Goal: Task Accomplishment & Management: Use online tool/utility

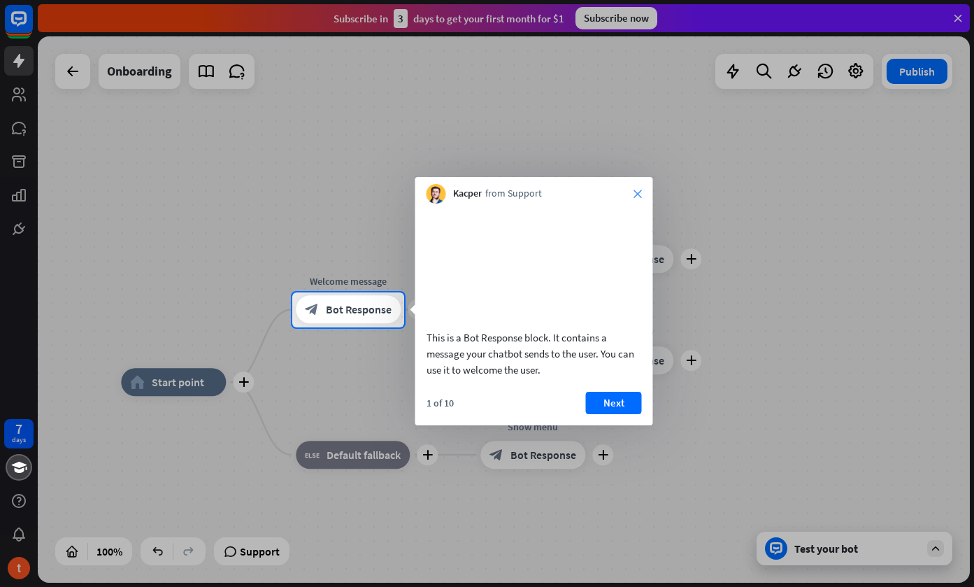
click at [637, 190] on icon "close" at bounding box center [638, 194] width 8 height 8
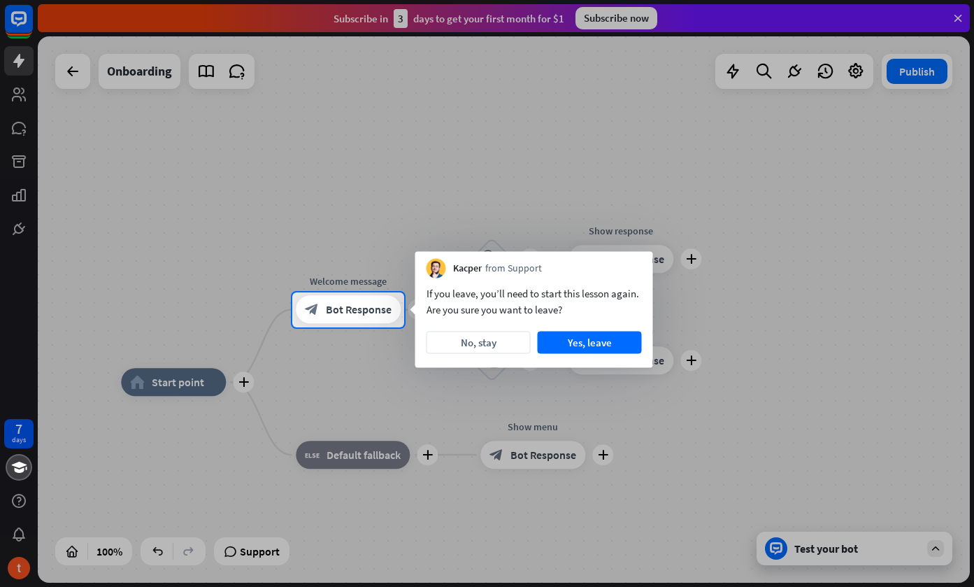
click at [537, 192] on div at bounding box center [487, 146] width 974 height 292
click at [581, 344] on button "Yes, leave" at bounding box center [590, 343] width 104 height 22
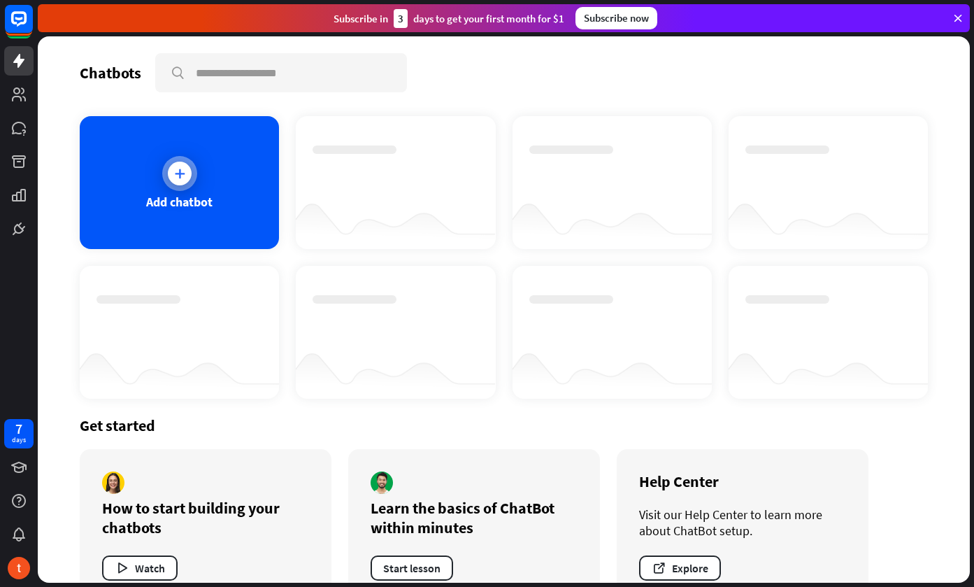
click at [180, 167] on icon at bounding box center [180, 173] width 14 height 14
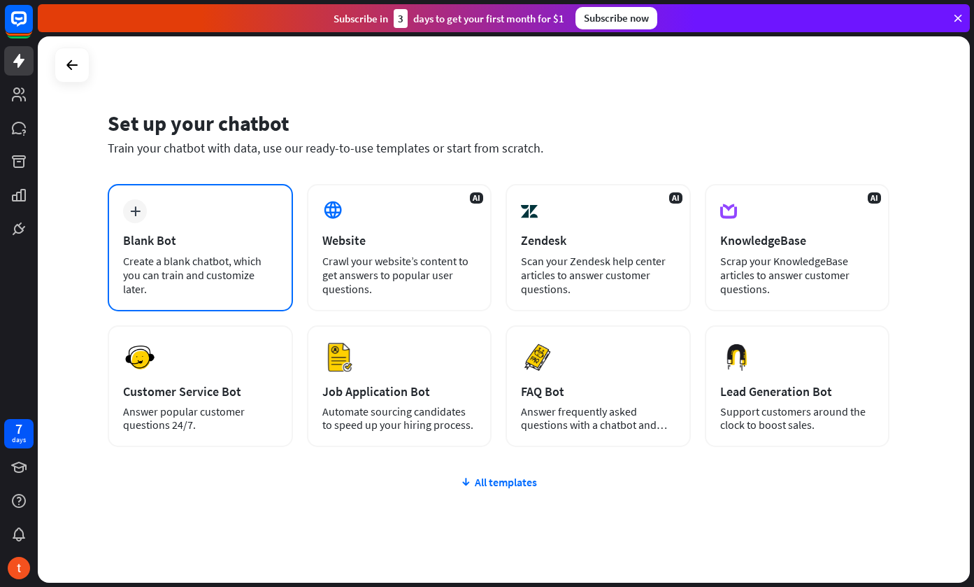
click at [173, 214] on div "plus Blank Bot Create a blank chatbot, which you can train and customize later." at bounding box center [200, 247] width 185 height 127
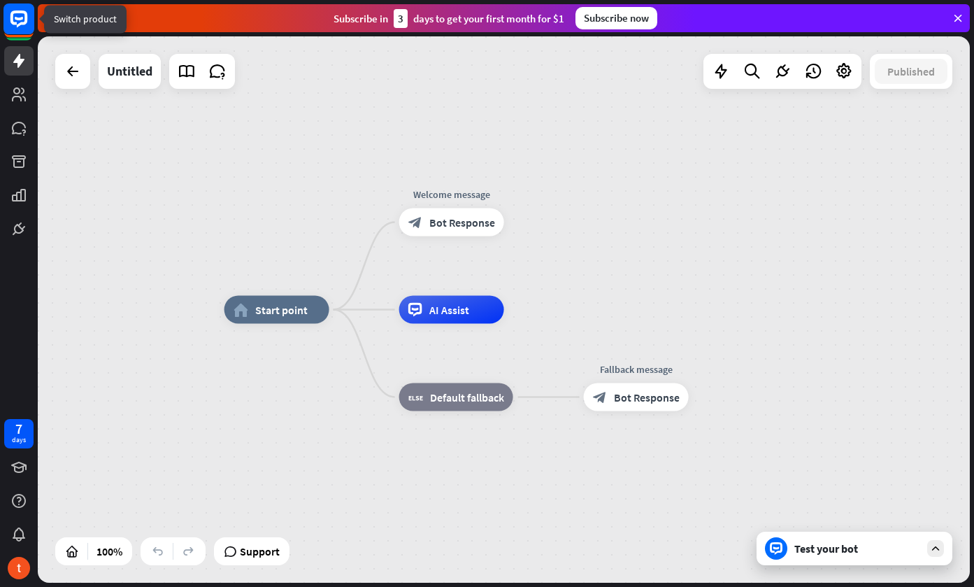
click at [27, 29] on rect at bounding box center [18, 18] width 31 height 31
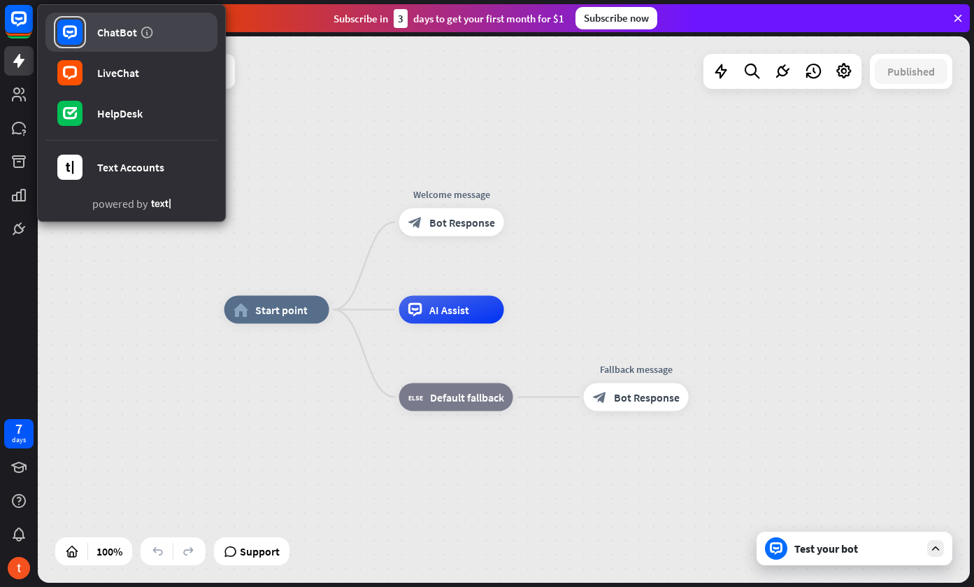
click at [118, 38] on div "ChatBot" at bounding box center [117, 32] width 40 height 14
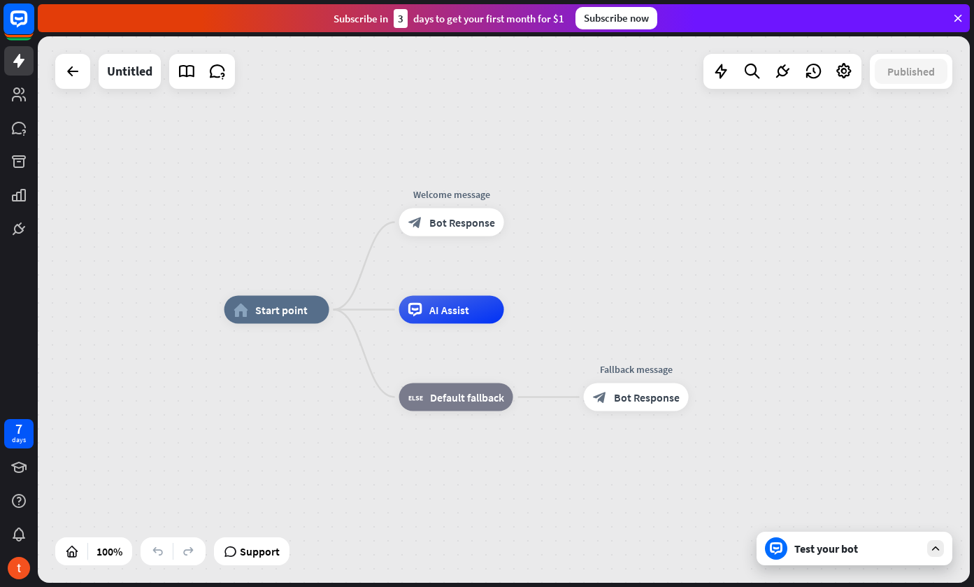
click at [22, 20] on rect at bounding box center [18, 18] width 31 height 31
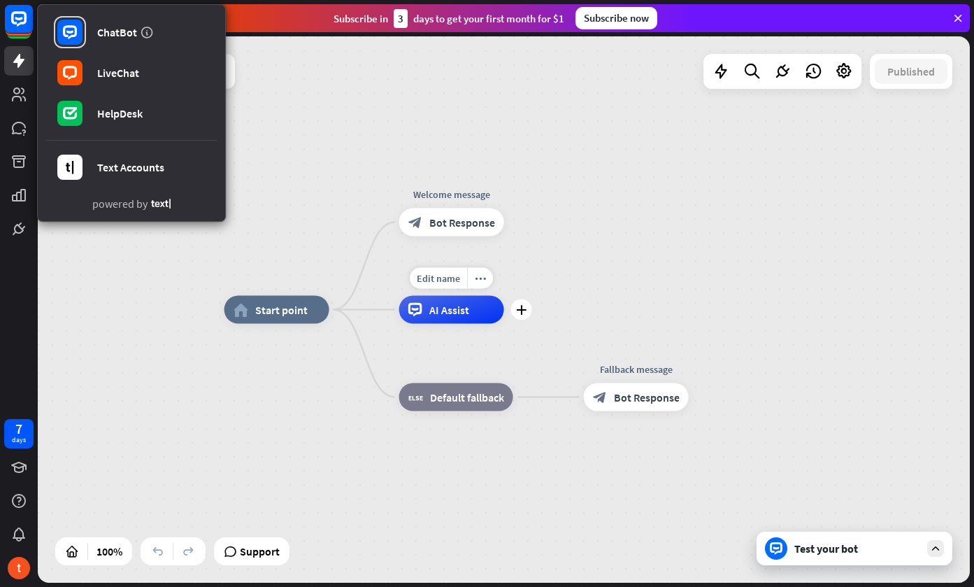
click at [453, 306] on span "AI Assist" at bounding box center [449, 310] width 40 height 14
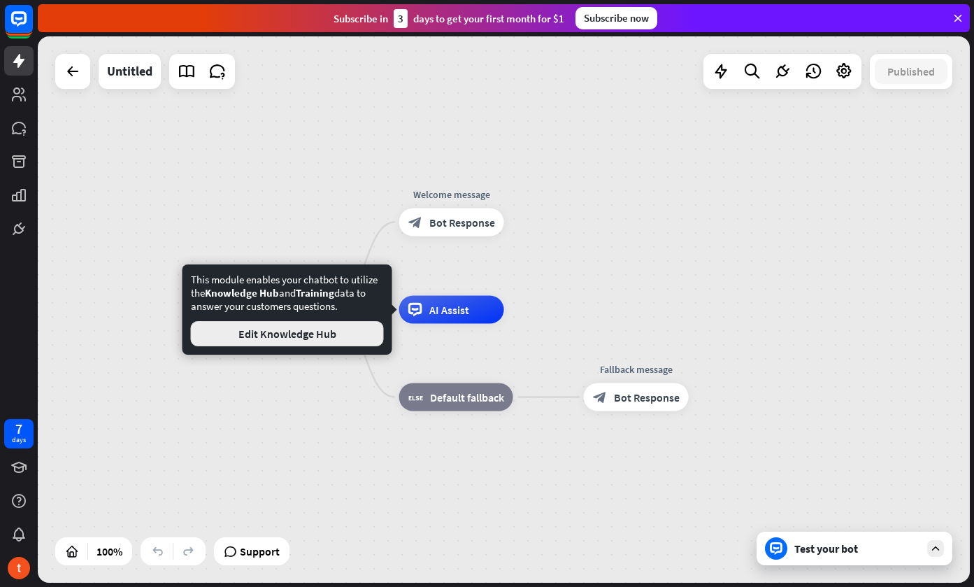
click at [323, 336] on button "Edit Knowledge Hub" at bounding box center [287, 333] width 193 height 25
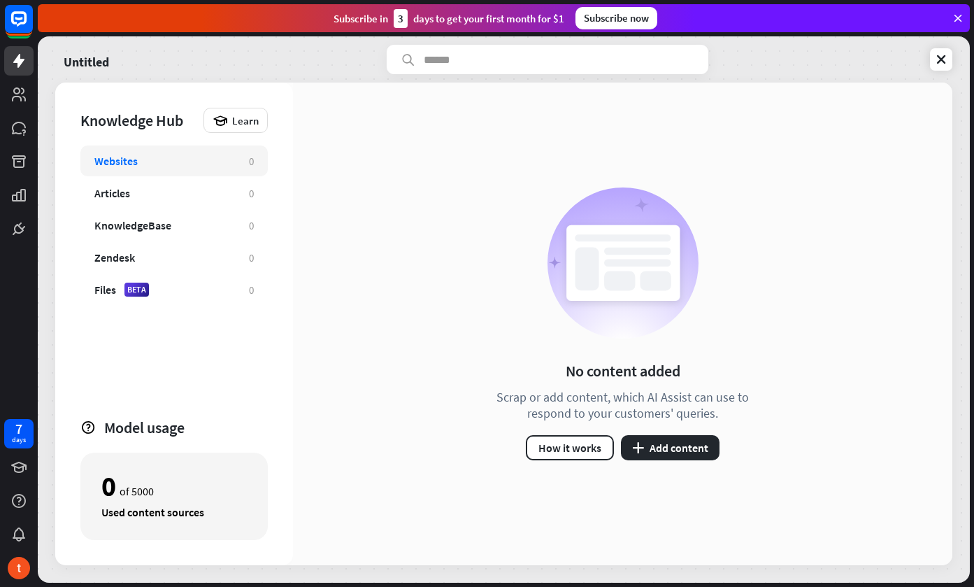
click at [637, 335] on circle at bounding box center [623, 262] width 151 height 151
click at [651, 443] on button "plus Add content" at bounding box center [670, 447] width 99 height 25
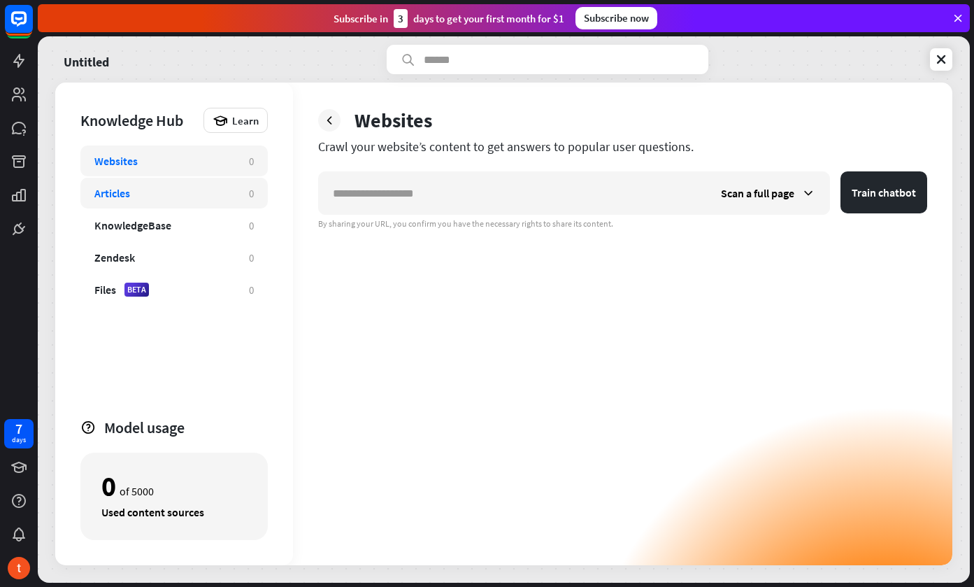
click at [168, 187] on div "Articles" at bounding box center [164, 193] width 141 height 14
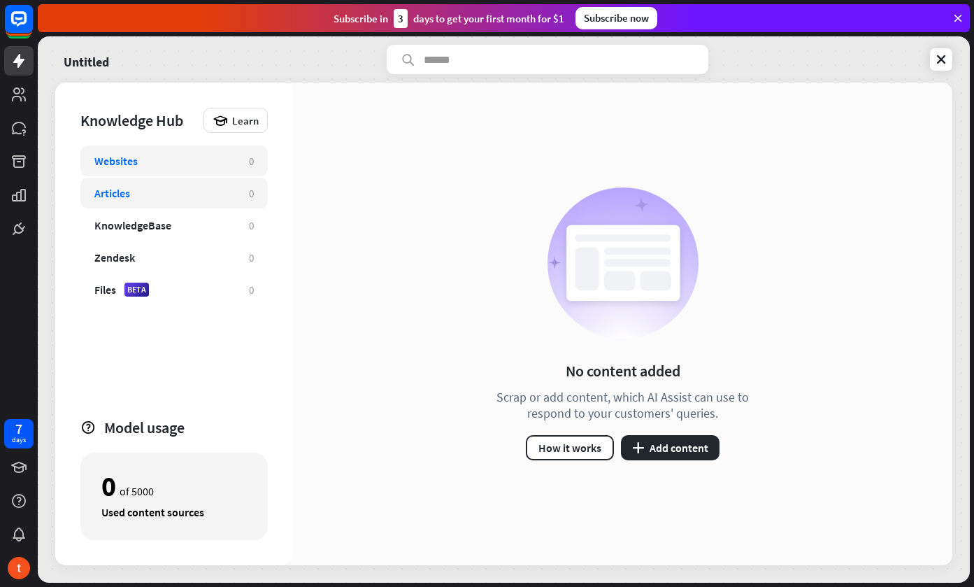
click at [180, 171] on div "Websites 0" at bounding box center [173, 160] width 187 height 31
click at [94, 110] on div "Knowledge Hub Learn" at bounding box center [173, 120] width 187 height 25
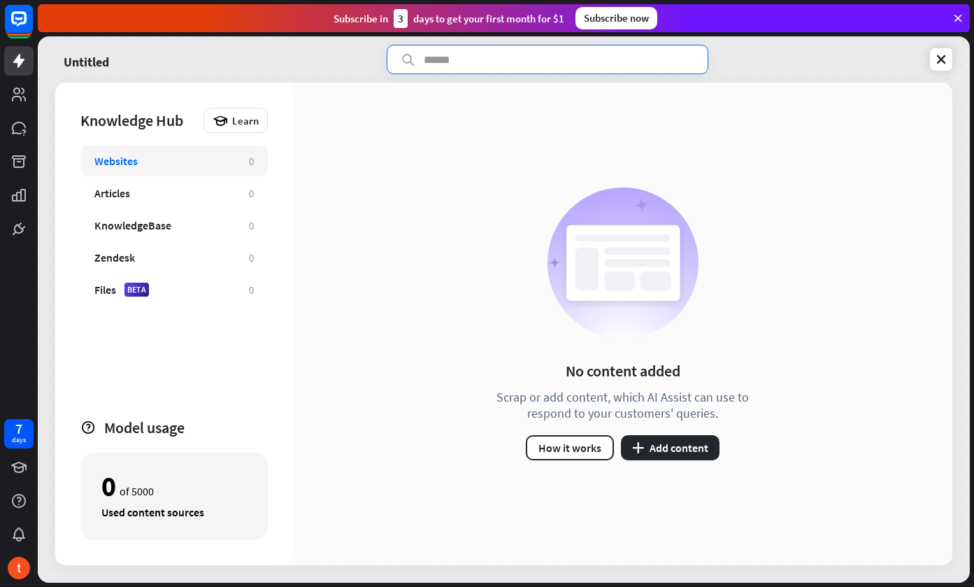
click at [454, 62] on input "text" at bounding box center [548, 59] width 322 height 29
click at [947, 59] on icon at bounding box center [942, 59] width 14 height 14
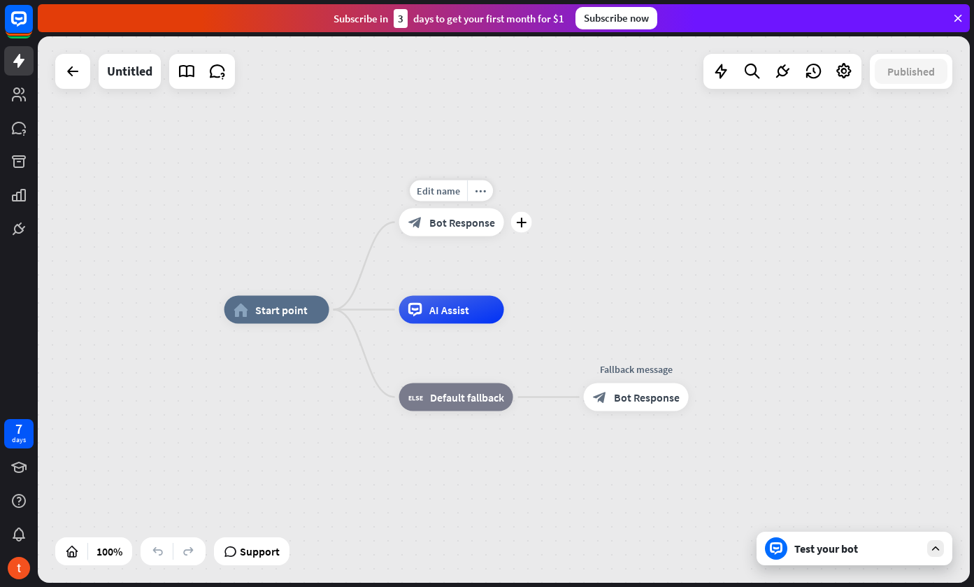
click at [453, 220] on span "Bot Response" at bounding box center [462, 222] width 66 height 14
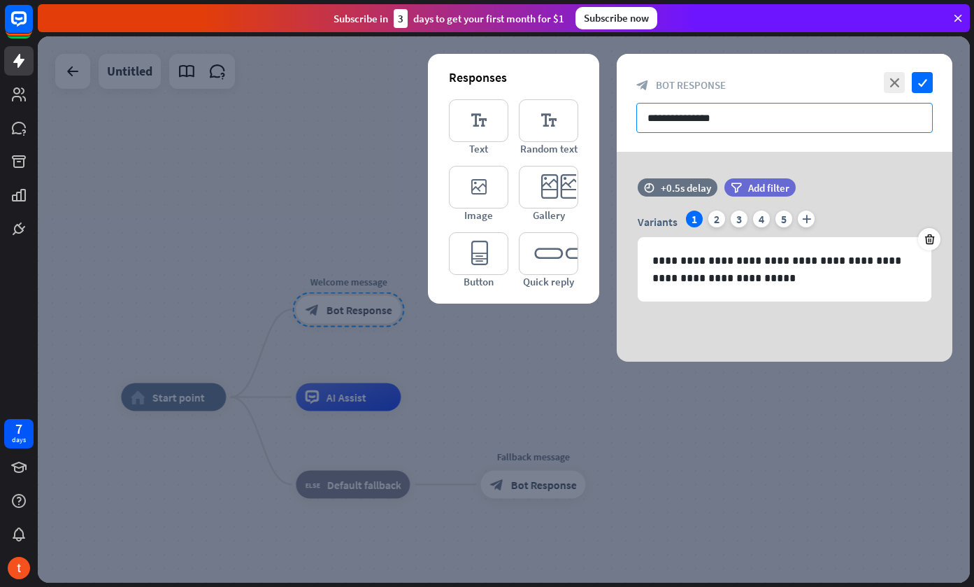
click at [714, 109] on input "**********" at bounding box center [785, 118] width 297 height 30
click at [693, 110] on input "**********" at bounding box center [785, 118] width 297 height 30
click at [478, 118] on icon "editor_text" at bounding box center [478, 120] width 59 height 43
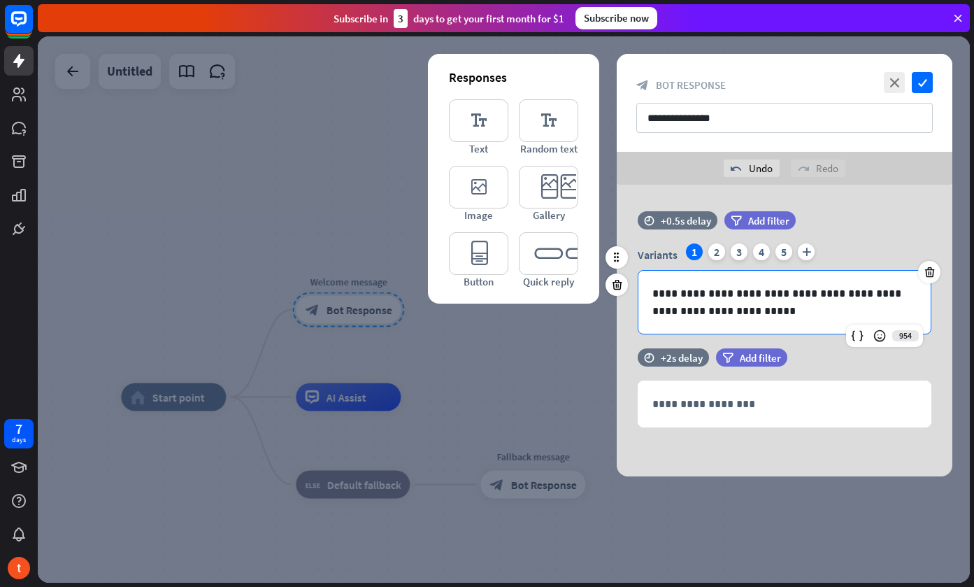
click at [770, 308] on p "**********" at bounding box center [785, 302] width 264 height 35
click at [488, 180] on icon "editor_image" at bounding box center [478, 187] width 59 height 43
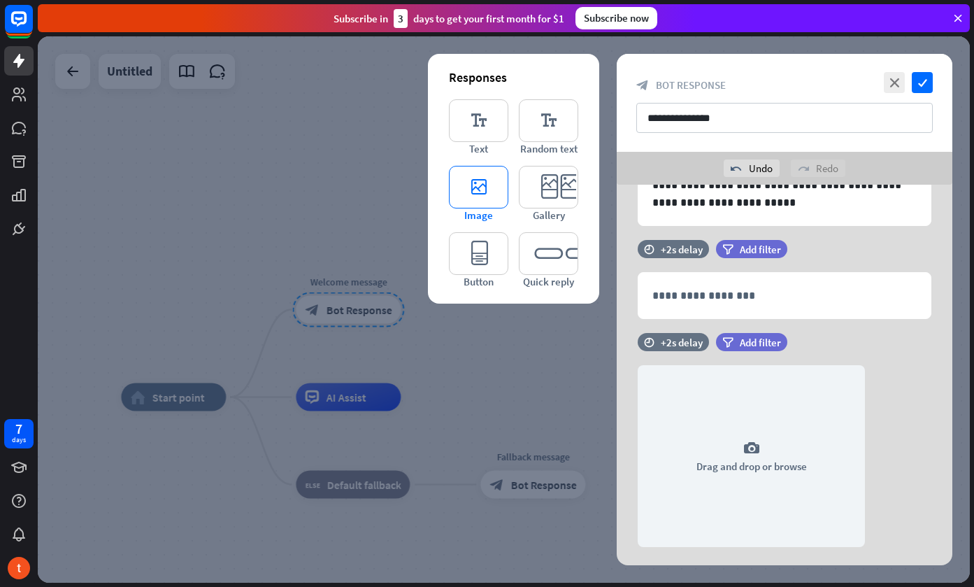
scroll to position [139, 0]
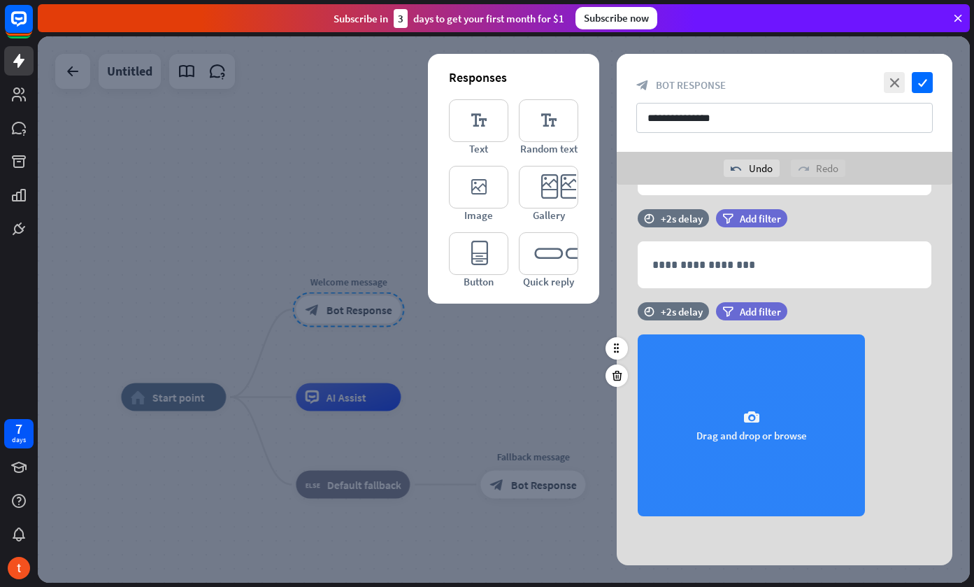
click at [769, 425] on div "camera Drag and drop or browse" at bounding box center [751, 425] width 227 height 182
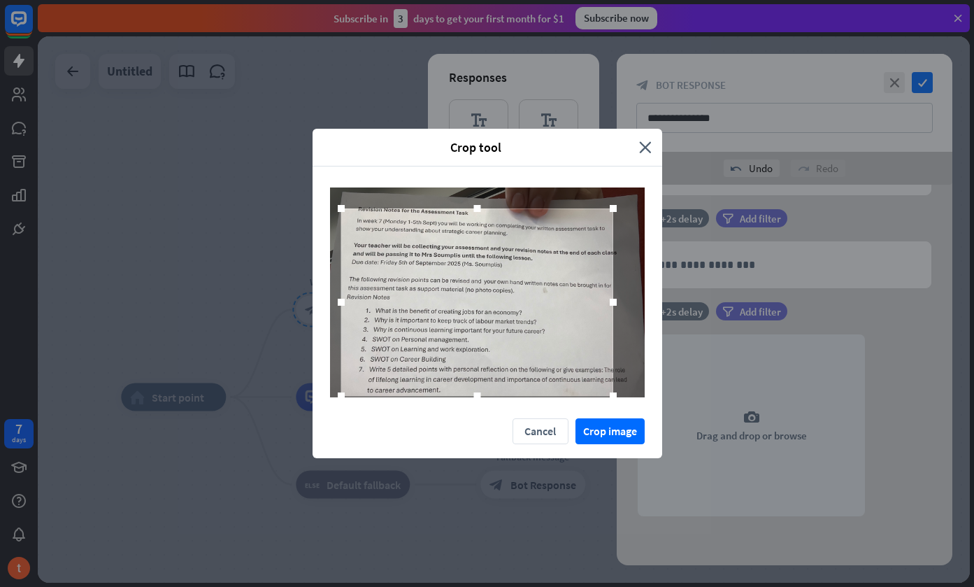
drag, startPoint x: 363, startPoint y: 374, endPoint x: 343, endPoint y: 393, distance: 28.2
click at [343, 393] on div at bounding box center [341, 395] width 7 height 7
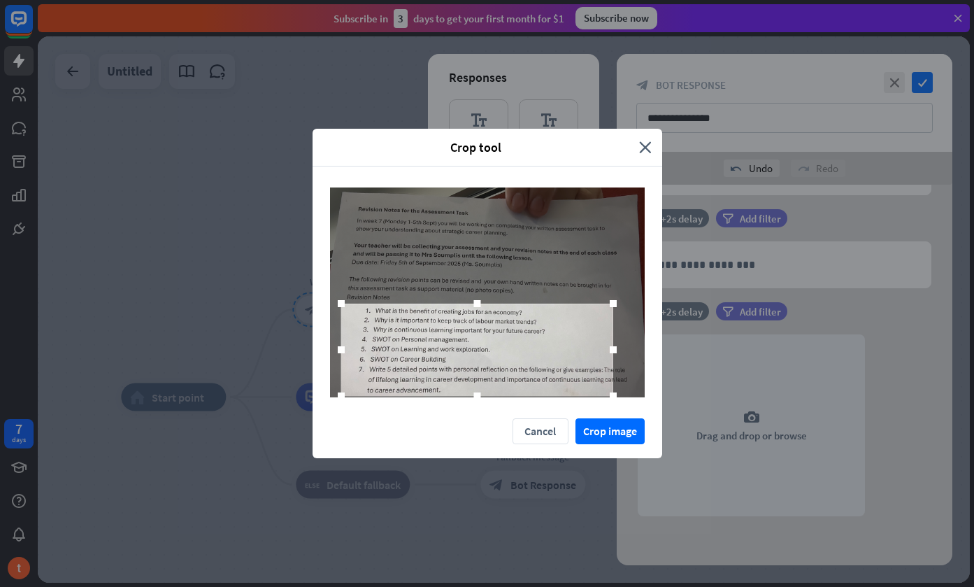
drag, startPoint x: 467, startPoint y: 201, endPoint x: 460, endPoint y: 297, distance: 95.3
click at [460, 297] on div at bounding box center [487, 292] width 315 height 210
drag, startPoint x: 613, startPoint y: 351, endPoint x: 644, endPoint y: 353, distance: 30.8
click at [644, 353] on div at bounding box center [644, 349] width 21 height 21
click at [608, 436] on button "Crop image" at bounding box center [610, 431] width 69 height 26
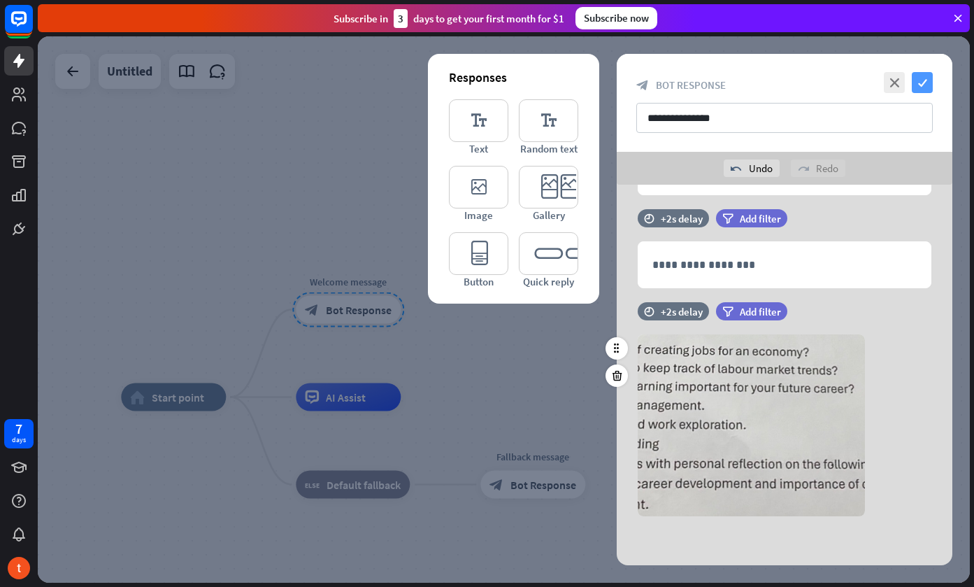
click at [921, 85] on icon "check" at bounding box center [922, 82] width 21 height 21
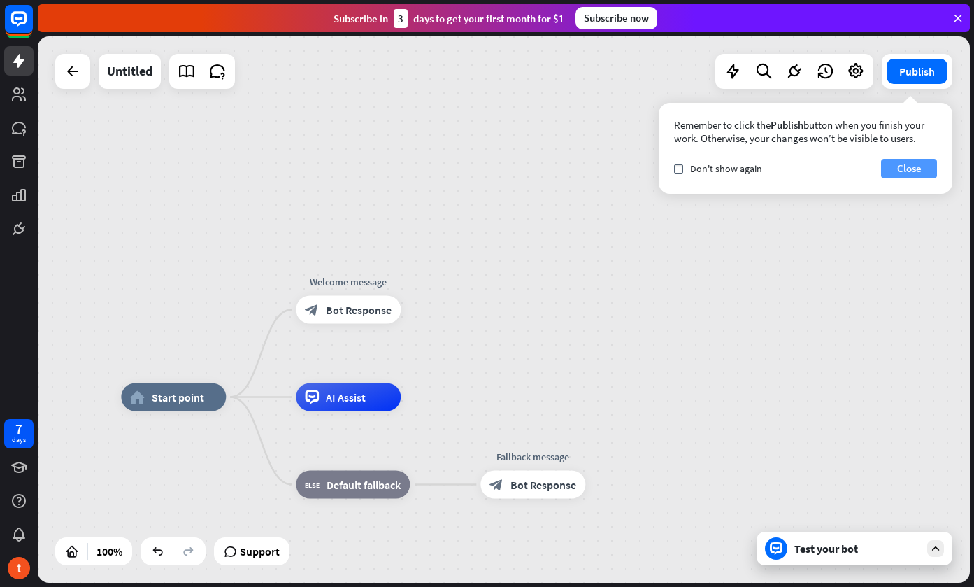
click at [912, 166] on button "Close" at bounding box center [909, 169] width 56 height 20
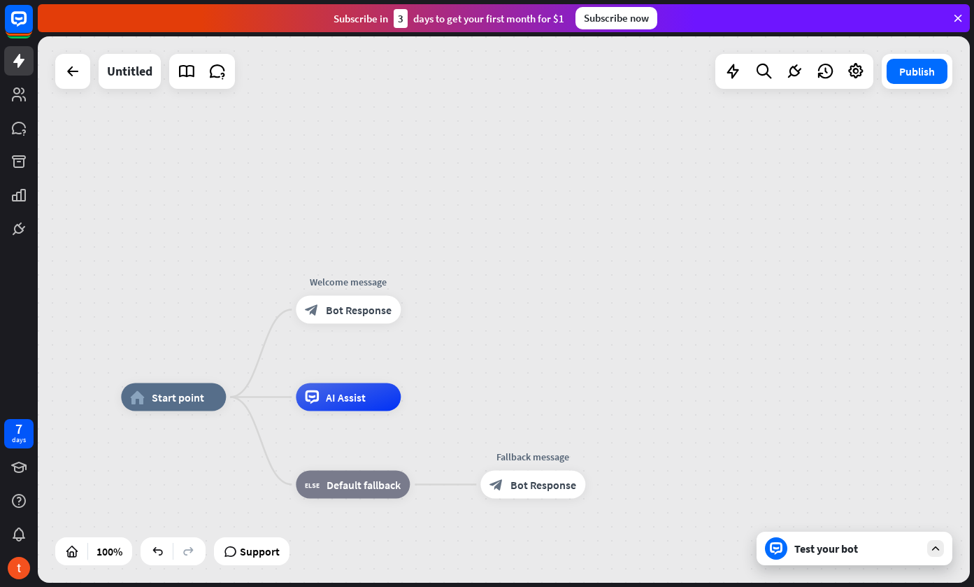
click at [960, 14] on icon at bounding box center [958, 18] width 13 height 13
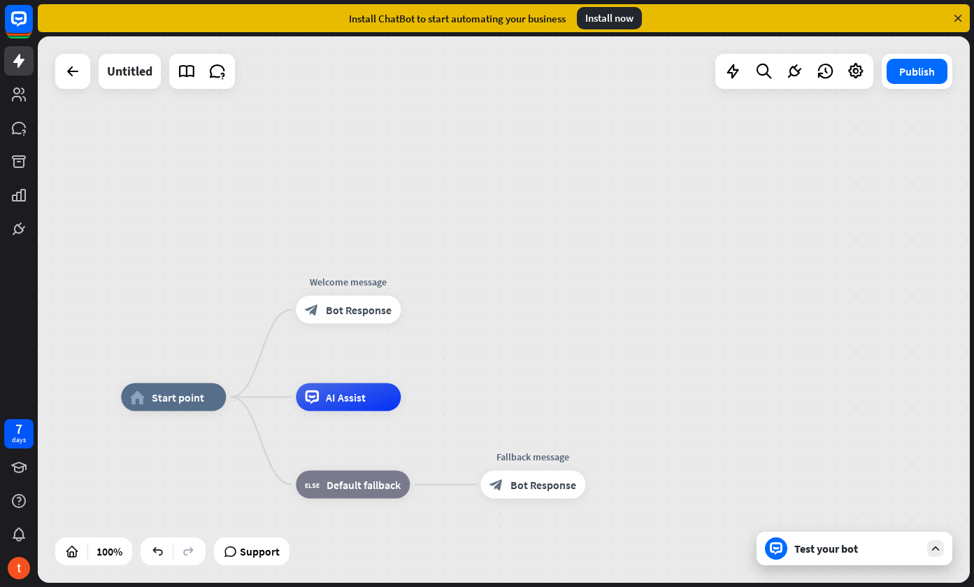
click at [955, 19] on icon at bounding box center [958, 18] width 13 height 13
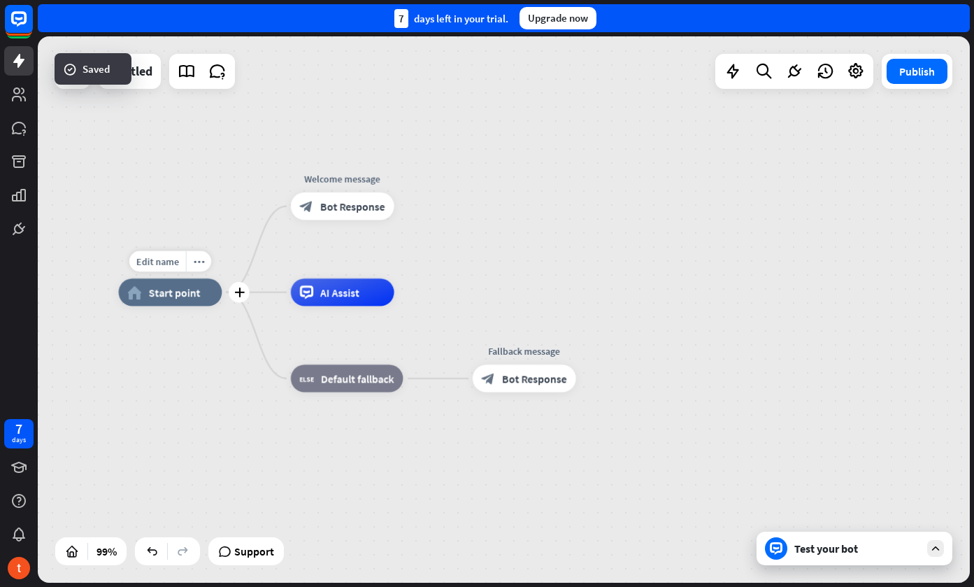
click at [187, 295] on span "Start point" at bounding box center [175, 292] width 52 height 14
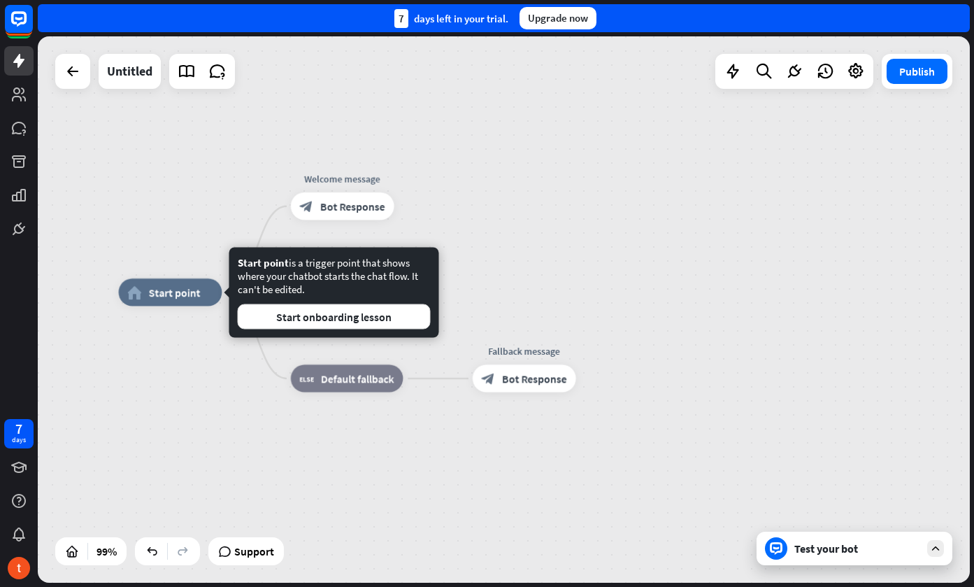
click at [506, 254] on div "home_2 Start point Welcome message block_bot_response Bot Response AI Assist bl…" at bounding box center [504, 309] width 932 height 546
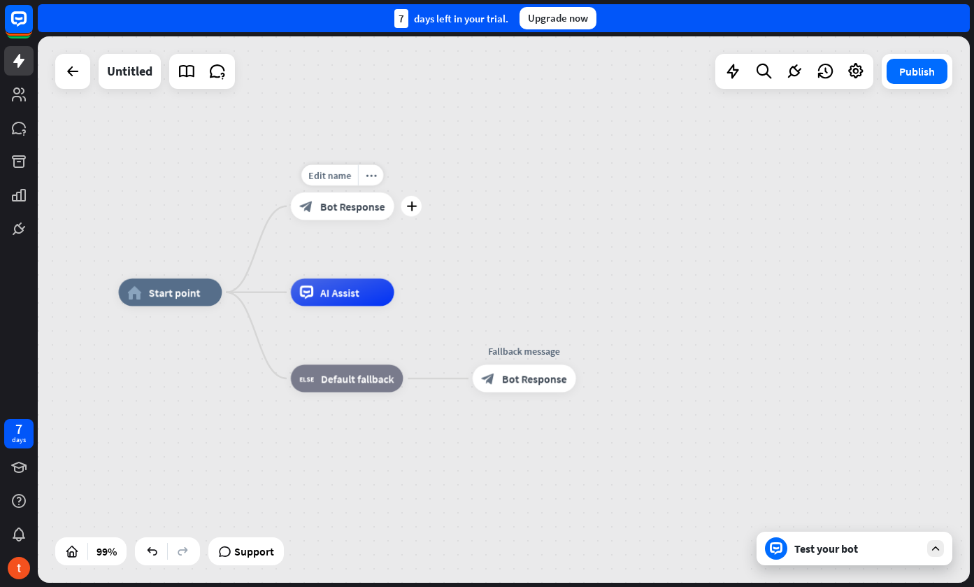
click at [339, 217] on div "block_bot_response Bot Response" at bounding box center [343, 205] width 104 height 27
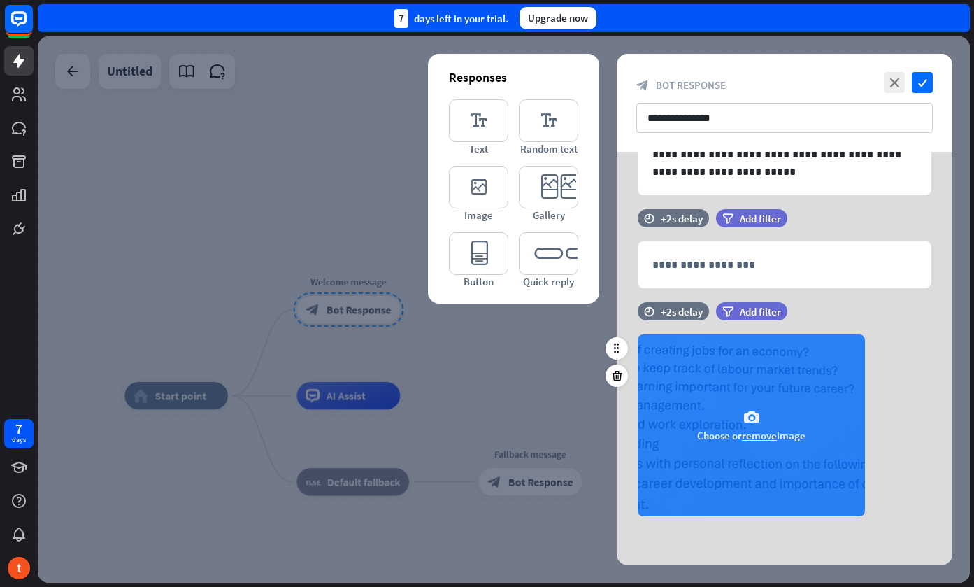
scroll to position [106, 0]
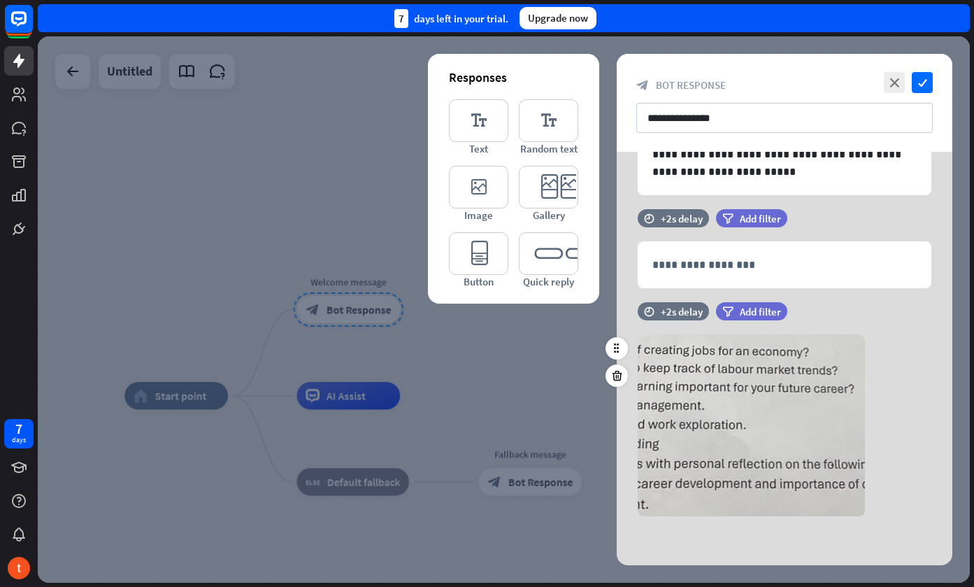
drag, startPoint x: 701, startPoint y: 440, endPoint x: 904, endPoint y: 384, distance: 211.1
click at [904, 384] on div "camera Choose or remove image" at bounding box center [785, 425] width 336 height 182
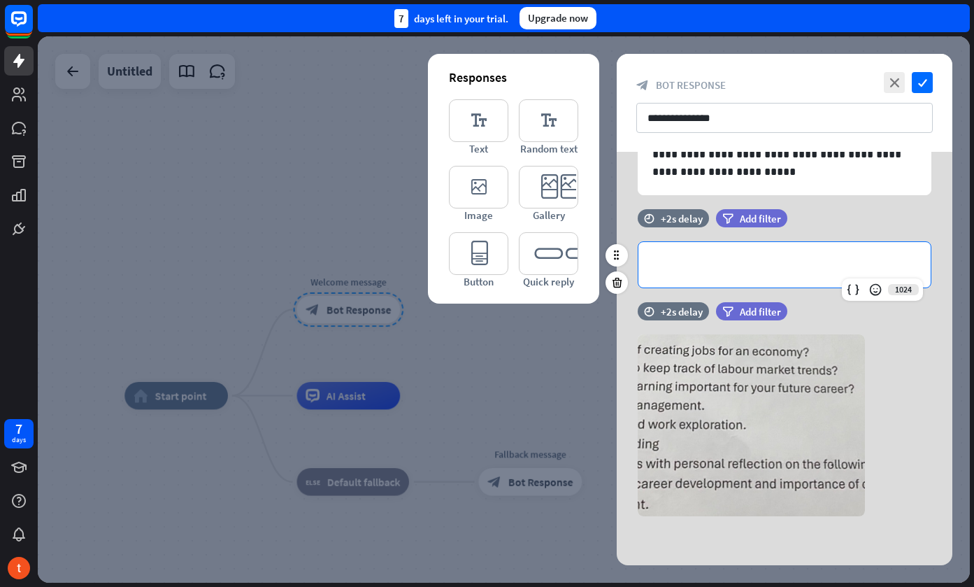
click at [776, 262] on p "**********" at bounding box center [785, 264] width 264 height 17
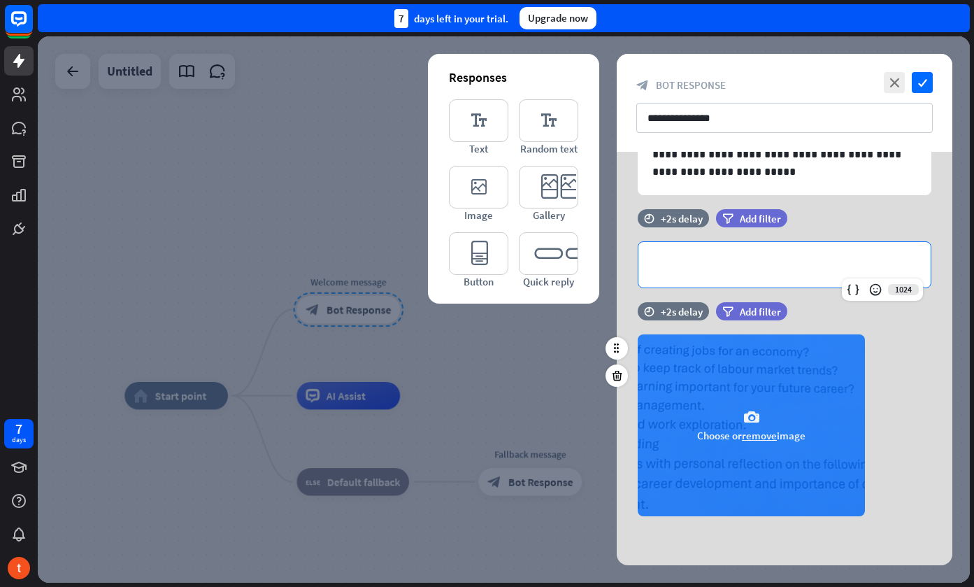
click at [732, 408] on div "camera Choose or remove image" at bounding box center [751, 425] width 227 height 182
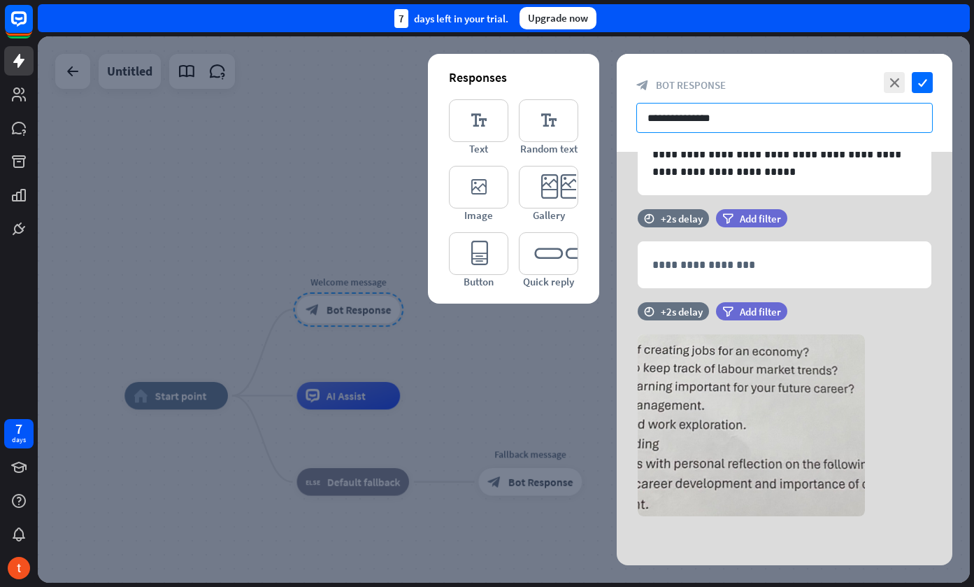
click at [756, 104] on input "**********" at bounding box center [785, 118] width 297 height 30
click at [927, 80] on icon "check" at bounding box center [922, 82] width 21 height 21
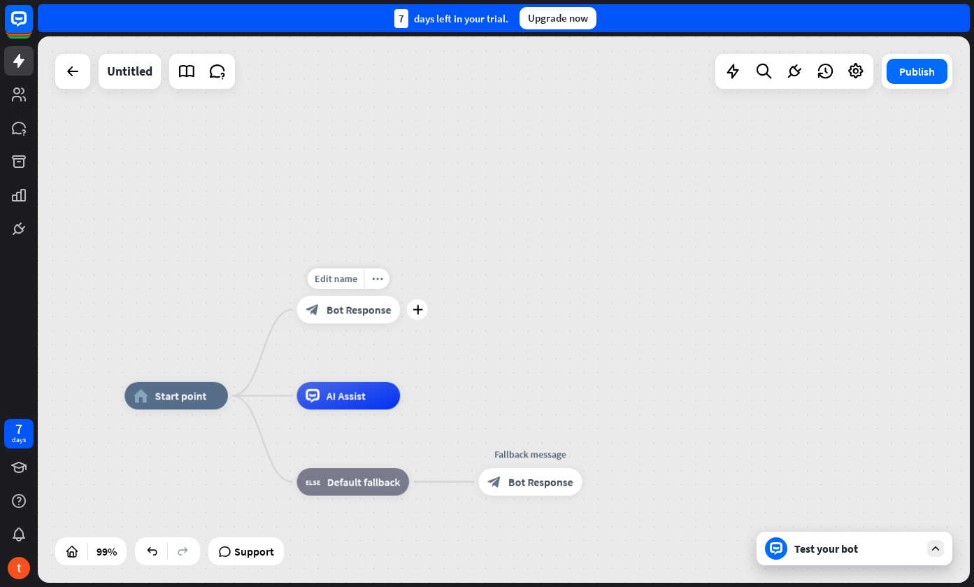
click at [927, 80] on button "Publish" at bounding box center [917, 71] width 61 height 25
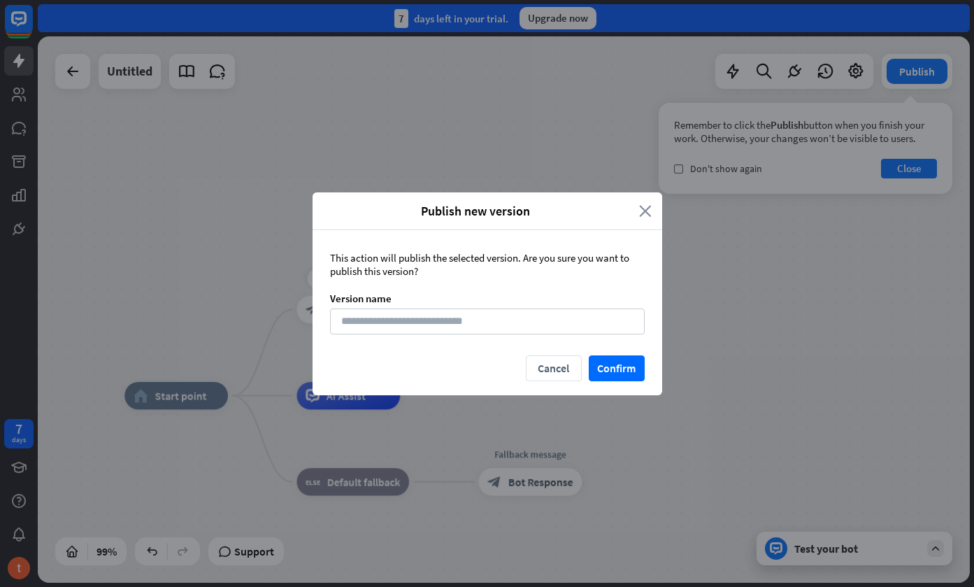
click at [642, 208] on icon "close" at bounding box center [645, 211] width 13 height 16
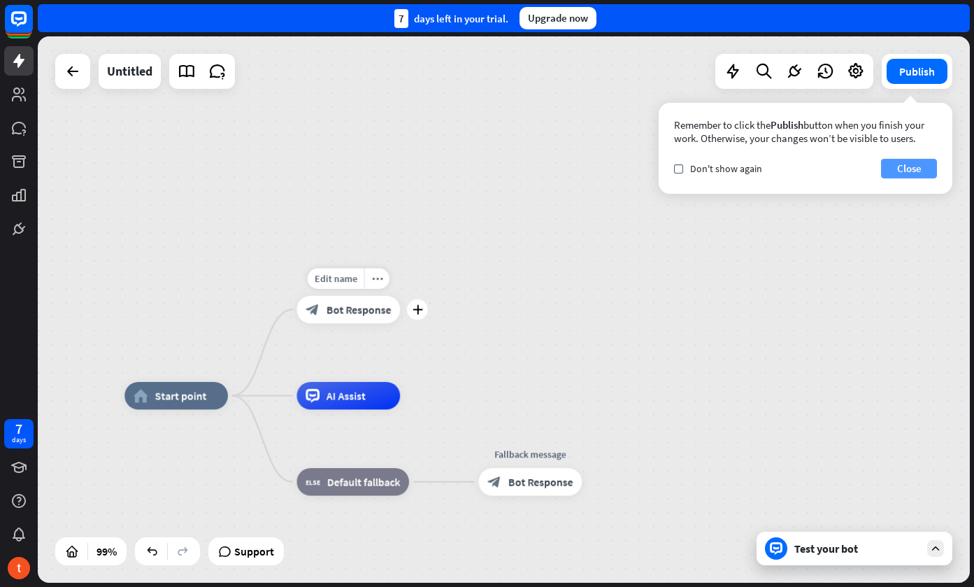
click at [907, 166] on button "Close" at bounding box center [909, 169] width 56 height 20
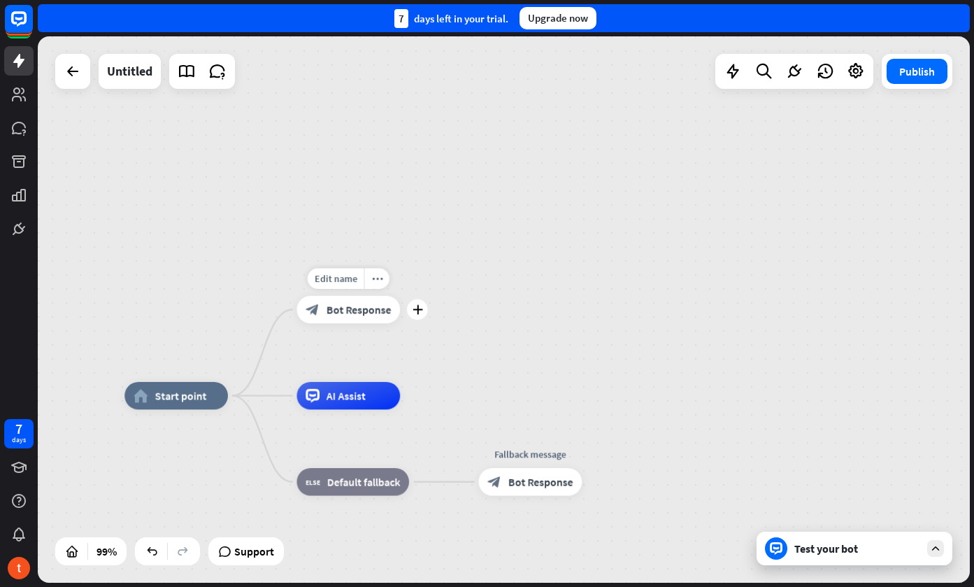
click at [815, 541] on div "Test your bot" at bounding box center [855, 549] width 196 height 34
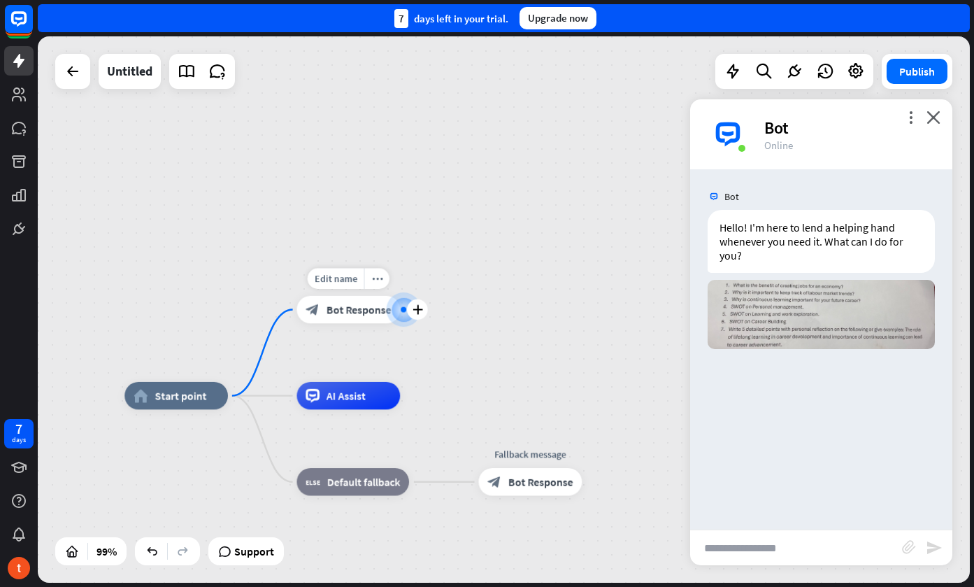
click at [787, 445] on div "Bot Hello! I'm here to lend a helping hand whenever you need it. What can I do …" at bounding box center [821, 349] width 262 height 360
click at [748, 534] on input "text" at bounding box center [796, 547] width 212 height 35
type input "**********"
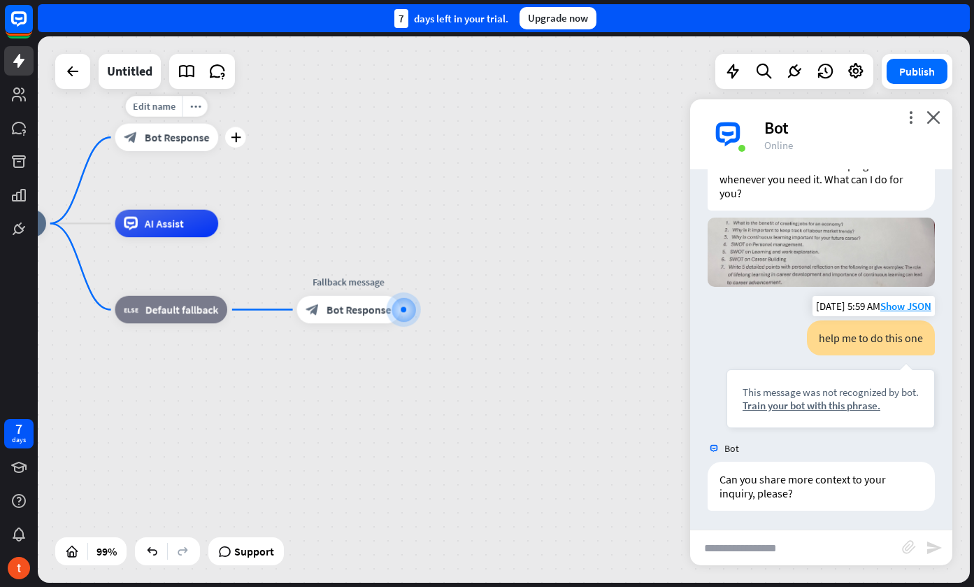
scroll to position [64, 0]
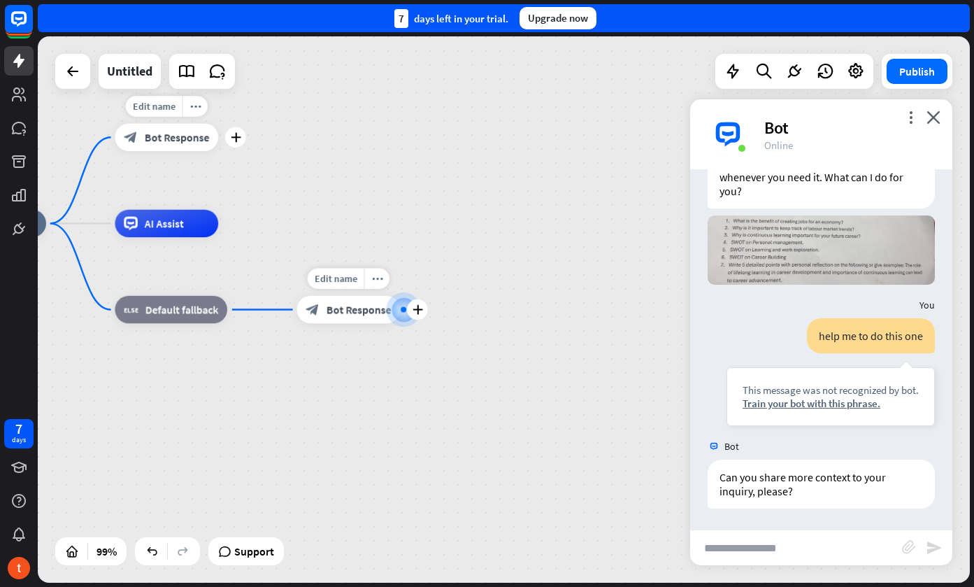
click at [360, 305] on span "Bot Response" at bounding box center [359, 310] width 65 height 14
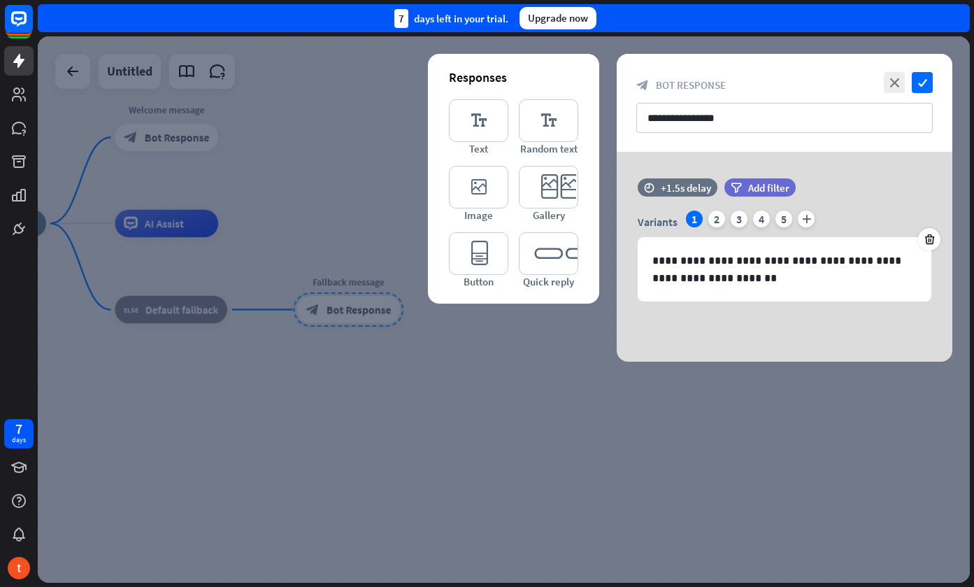
click at [463, 361] on div at bounding box center [504, 309] width 932 height 546
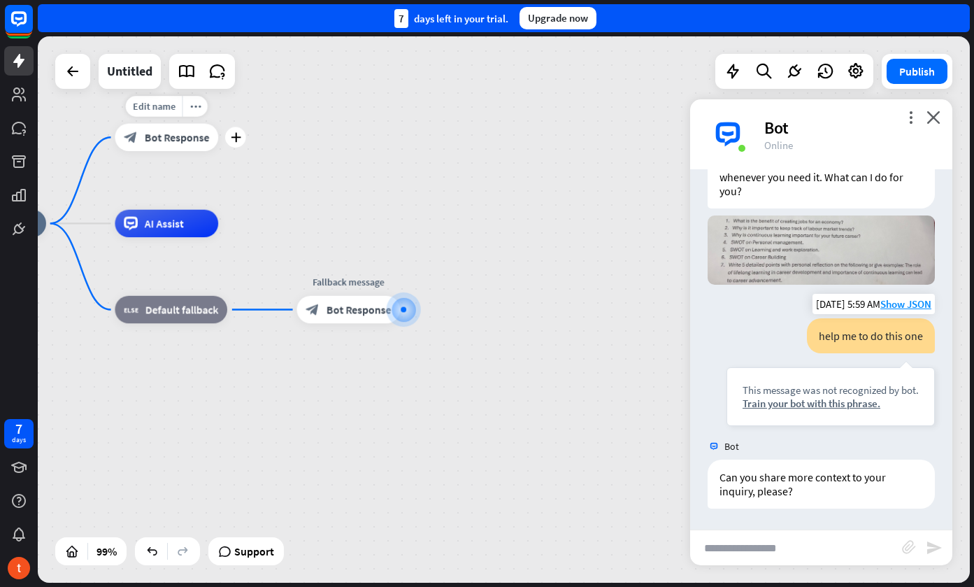
scroll to position [64, 0]
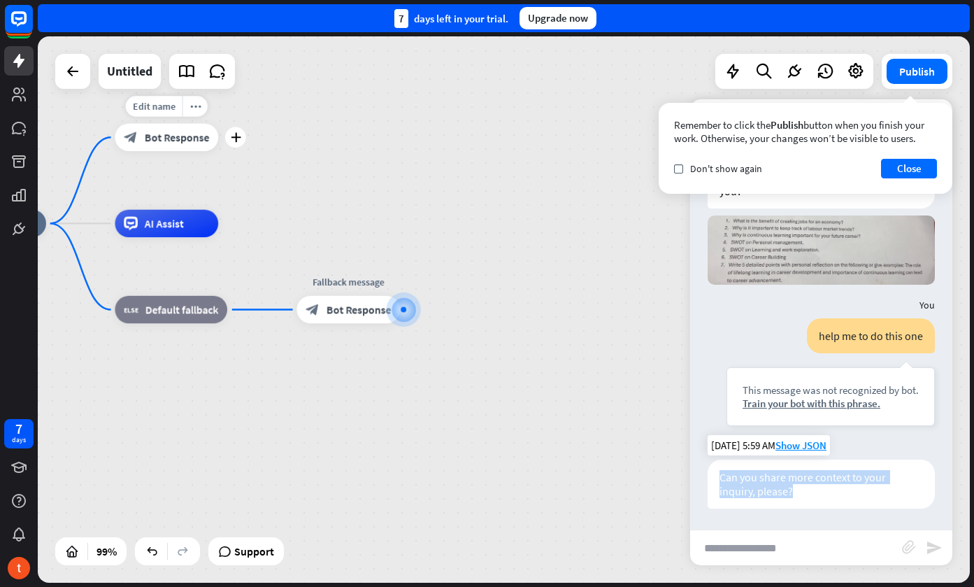
drag, startPoint x: 722, startPoint y: 476, endPoint x: 757, endPoint y: 497, distance: 41.2
click at [758, 497] on div "Can you share more context to your inquiry, please?" at bounding box center [821, 484] width 227 height 49
click at [567, 336] on div "home_2 Start point Edit name more_horiz plus block_bot_response Bot Response AI…" at bounding box center [402, 492] width 918 height 538
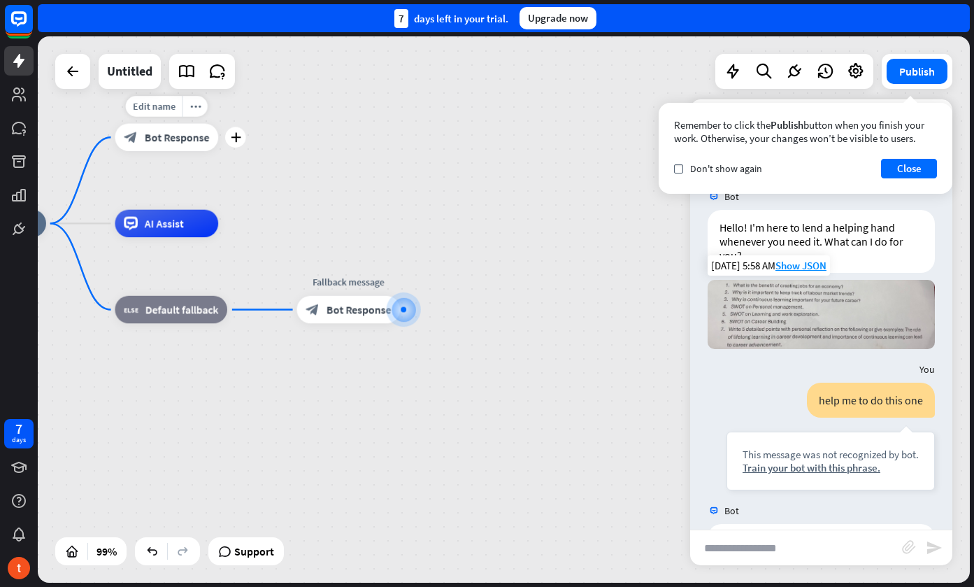
scroll to position [0, 0]
drag, startPoint x: 807, startPoint y: 312, endPoint x: 807, endPoint y: 372, distance: 60.2
click at [747, 360] on div "You" at bounding box center [821, 369] width 262 height 27
drag, startPoint x: 727, startPoint y: 284, endPoint x: 840, endPoint y: 284, distance: 113.3
drag, startPoint x: 732, startPoint y: 285, endPoint x: 848, endPoint y: 283, distance: 115.4
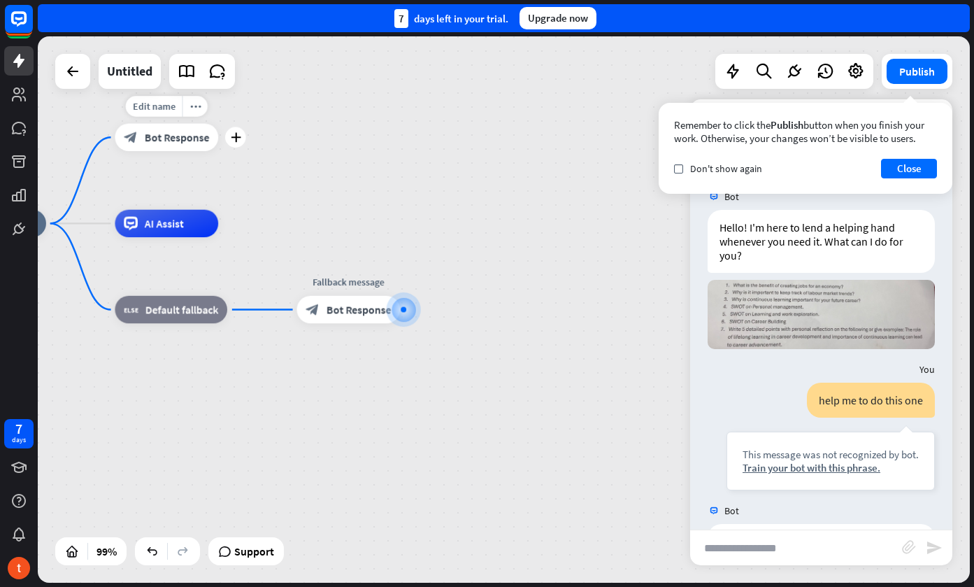
click at [758, 553] on input "text" at bounding box center [796, 547] width 212 height 35
paste input "**********"
type input "**********"
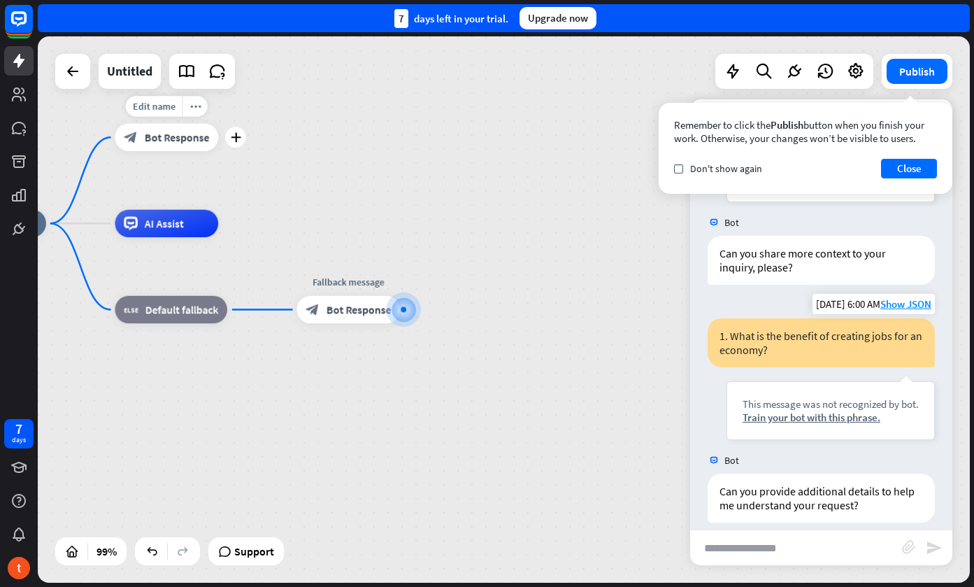
scroll to position [302, 0]
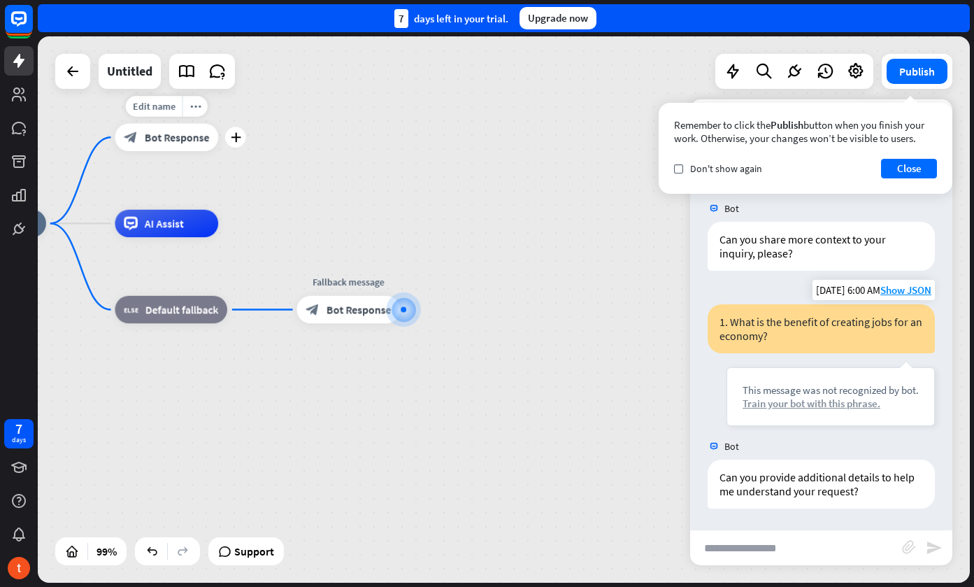
click at [810, 406] on div "Train your bot with this phrase." at bounding box center [831, 403] width 176 height 13
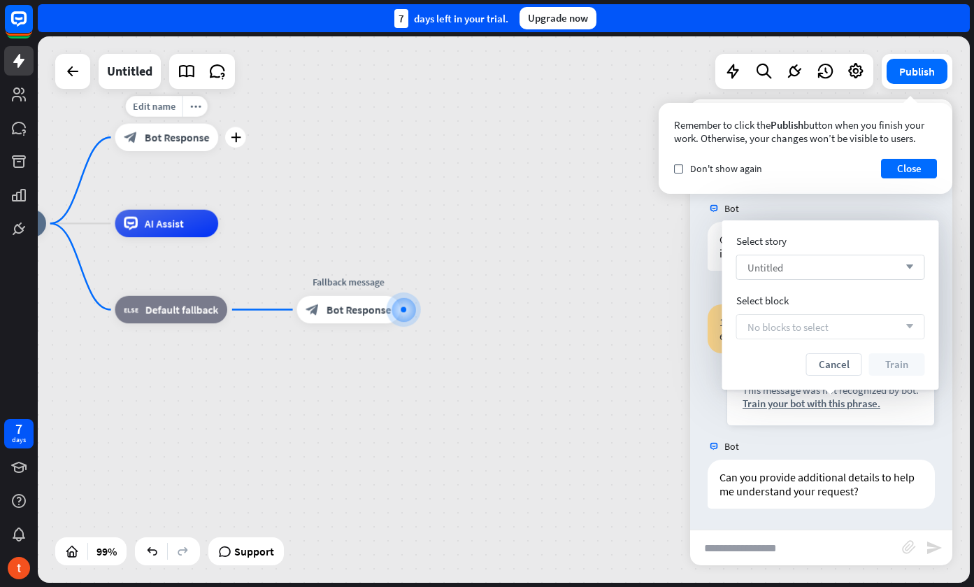
click at [830, 265] on div "Untitled arrow_down" at bounding box center [831, 267] width 189 height 25
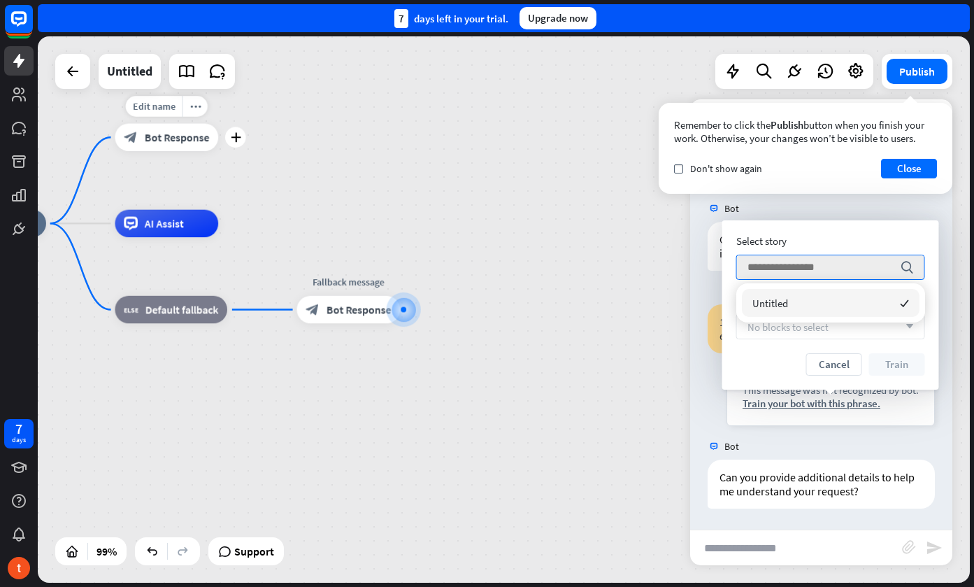
click at [821, 306] on div "Untitled checked" at bounding box center [831, 303] width 178 height 28
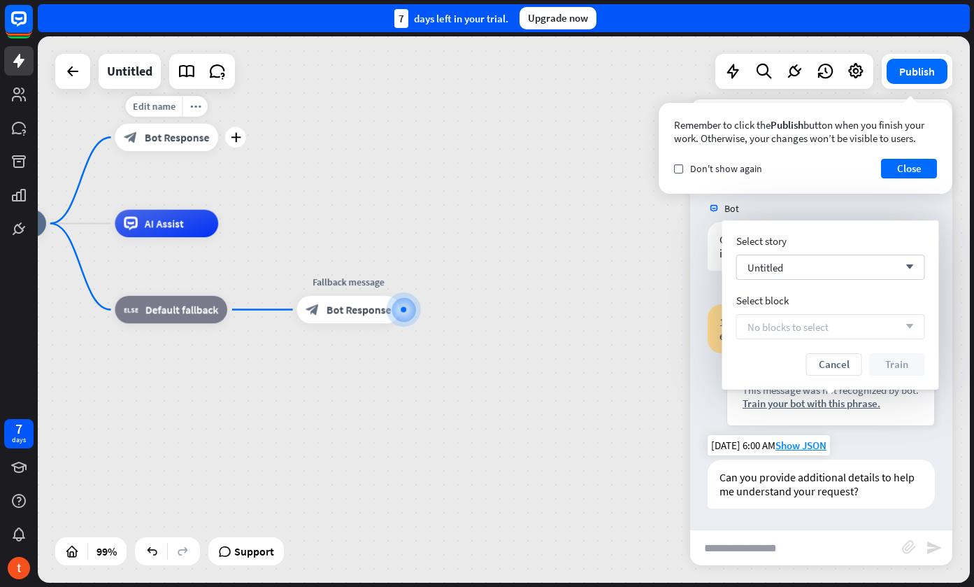
click at [886, 469] on div "Can you provide additional details to help me understand your request?" at bounding box center [821, 484] width 227 height 49
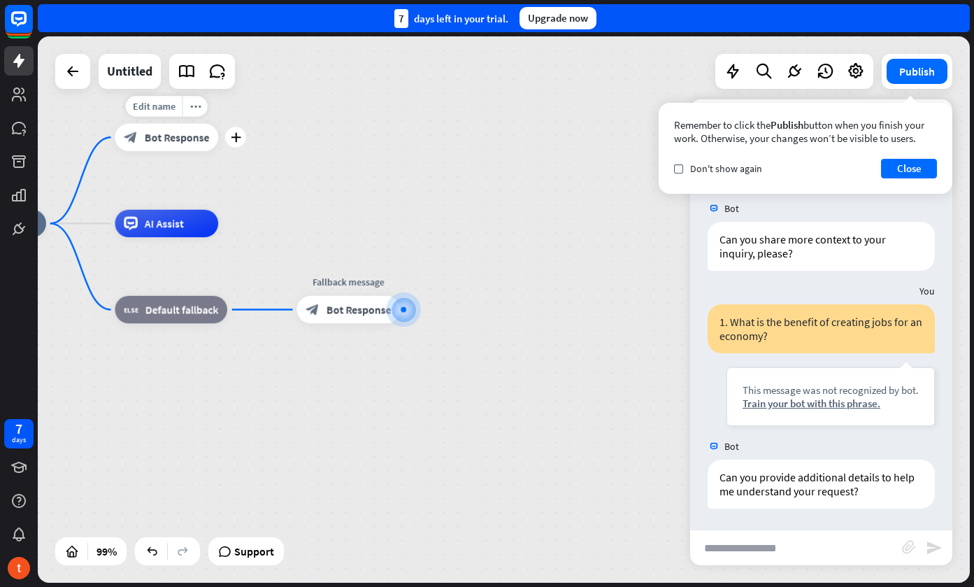
click at [446, 117] on div "home_2 Start point Edit name more_horiz plus block_bot_response Bot Response AI…" at bounding box center [504, 309] width 932 height 546
click at [146, 221] on span "AI Assist" at bounding box center [164, 224] width 39 height 14
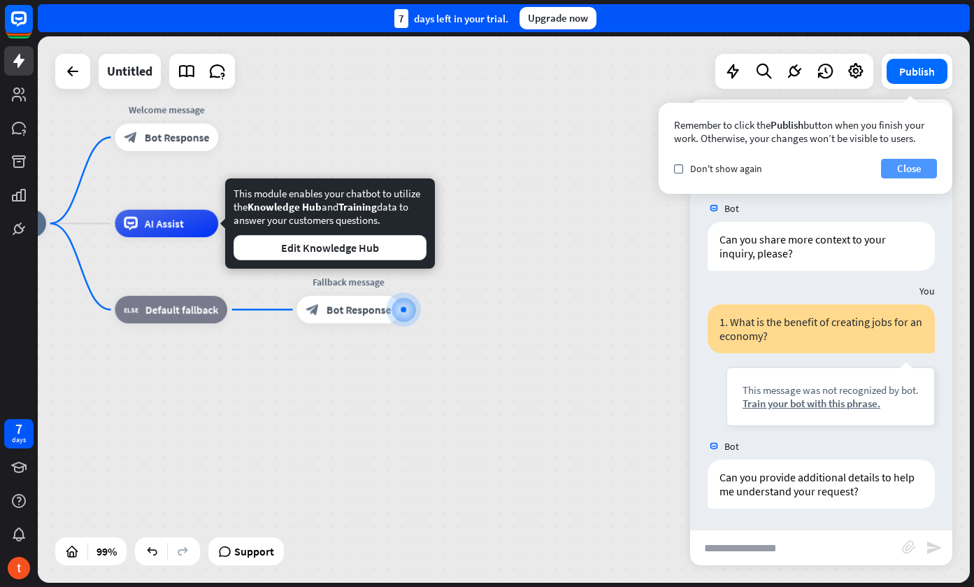
click at [926, 166] on button "Close" at bounding box center [909, 169] width 56 height 20
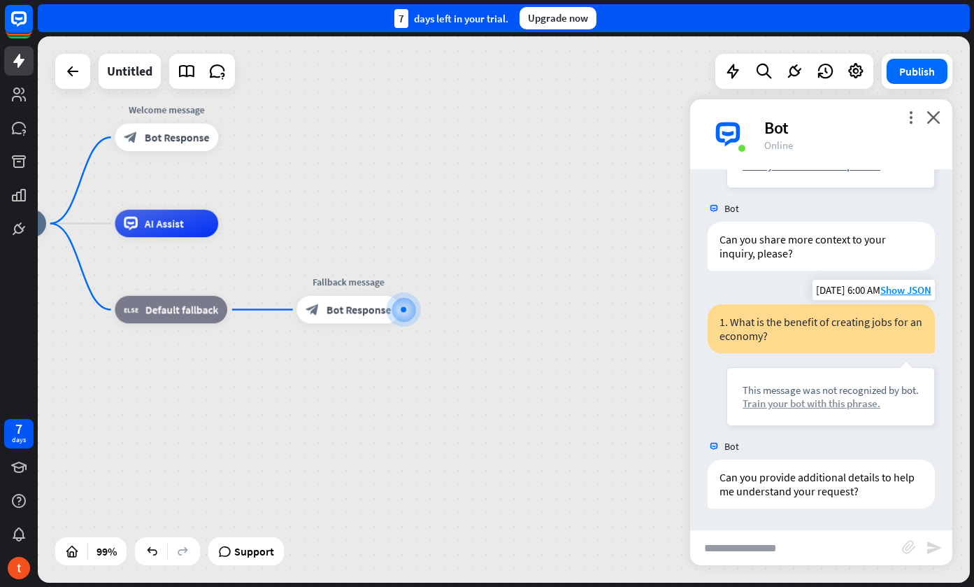
click at [820, 406] on div "Train your bot with this phrase." at bounding box center [831, 403] width 176 height 13
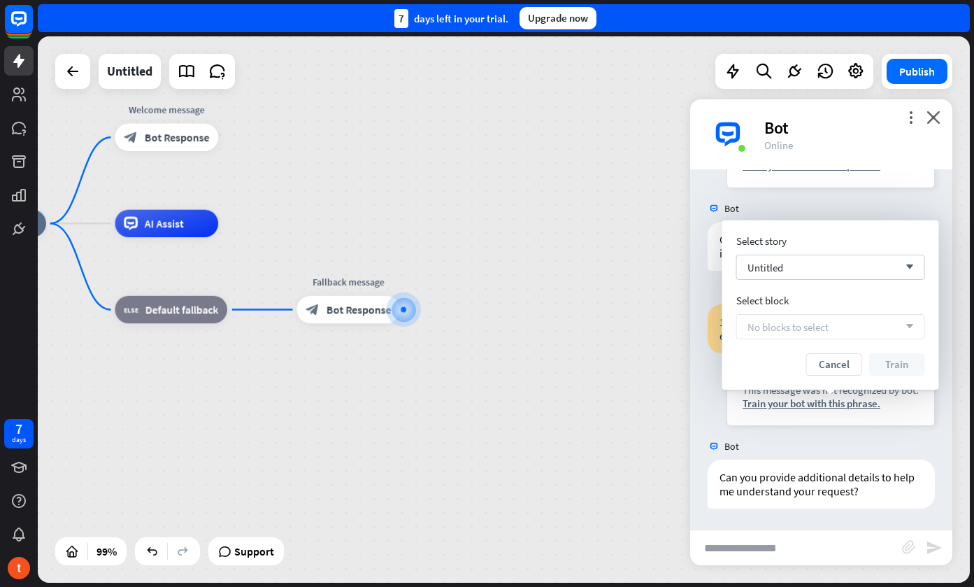
click at [831, 344] on div "Select story Untitled arrow_down Select block No blocks to select arrow_down Ca…" at bounding box center [831, 304] width 189 height 141
click at [871, 280] on div "Select story Untitled arrow_down Select block No blocks to select arrow_down Ca…" at bounding box center [831, 304] width 189 height 141
click at [874, 272] on div "Untitled arrow_down" at bounding box center [831, 267] width 189 height 25
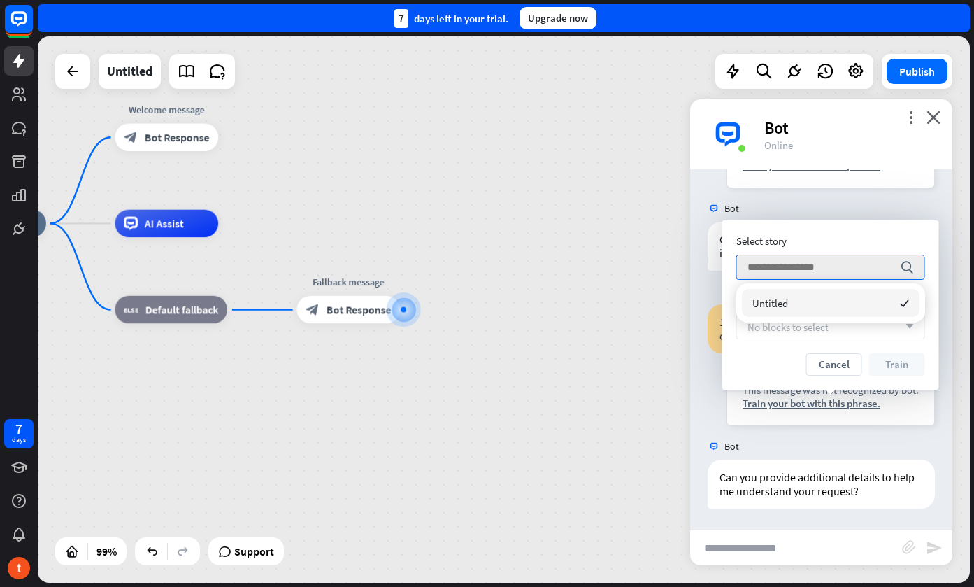
click at [853, 307] on div "Untitled checked" at bounding box center [831, 303] width 178 height 28
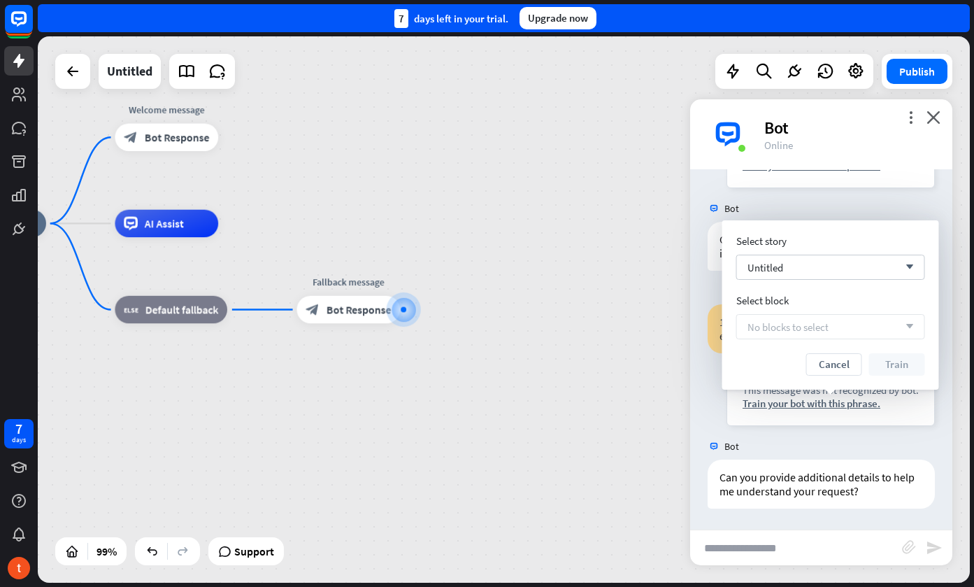
click at [839, 328] on div "No blocks to select arrow_down" at bounding box center [831, 326] width 189 height 25
click at [831, 363] on button "Cancel" at bounding box center [835, 364] width 56 height 22
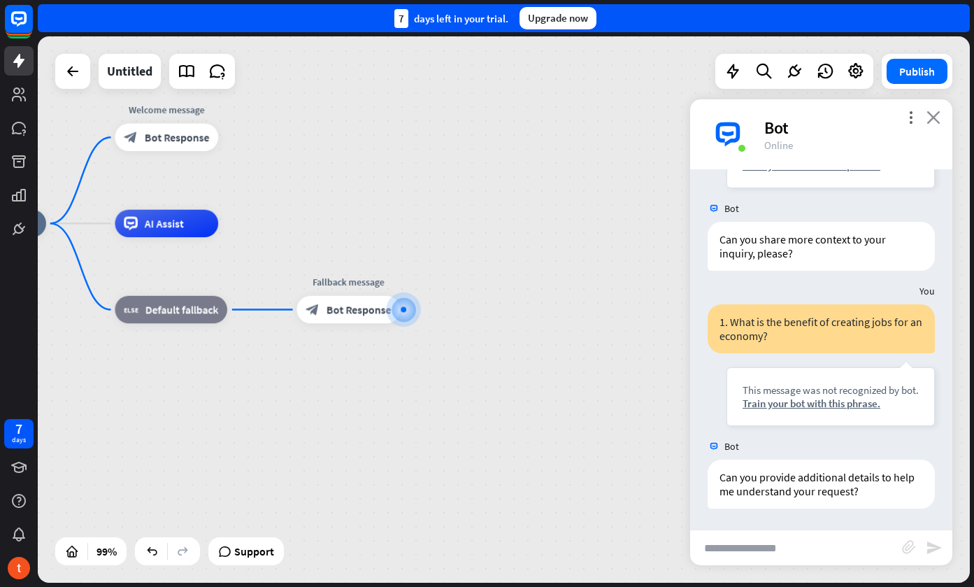
click at [934, 115] on icon "close" at bounding box center [934, 117] width 14 height 13
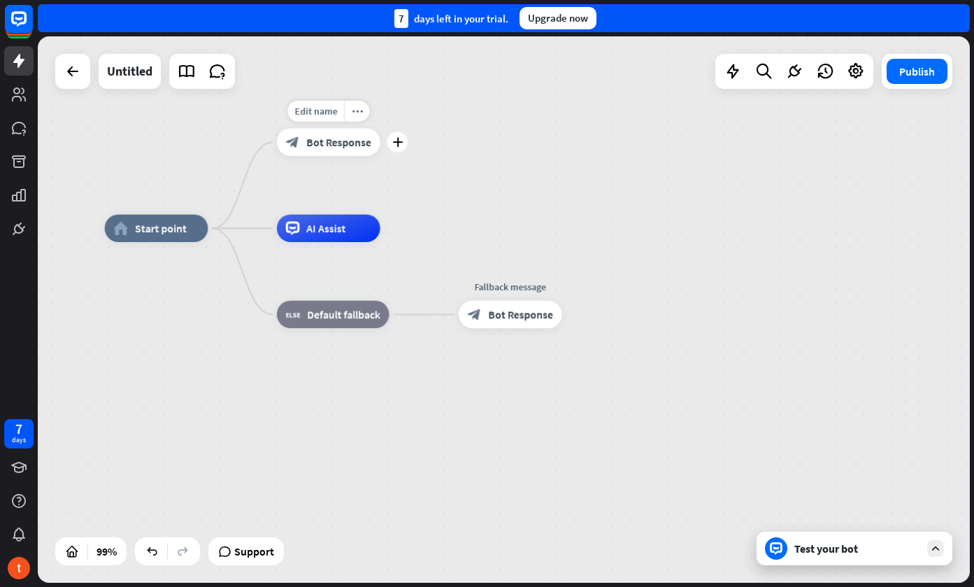
click at [317, 145] on span "Bot Response" at bounding box center [338, 142] width 65 height 14
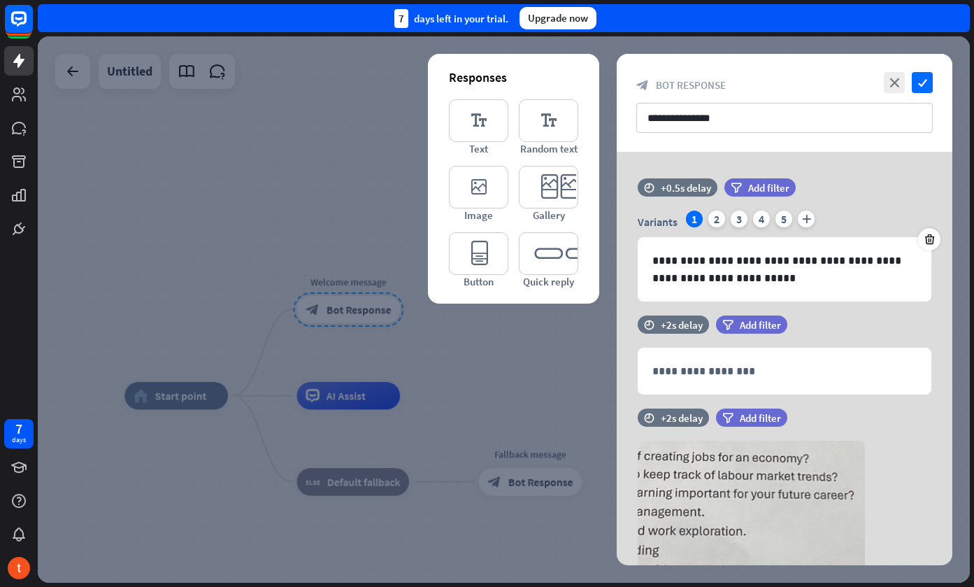
click at [374, 161] on div at bounding box center [504, 309] width 932 height 546
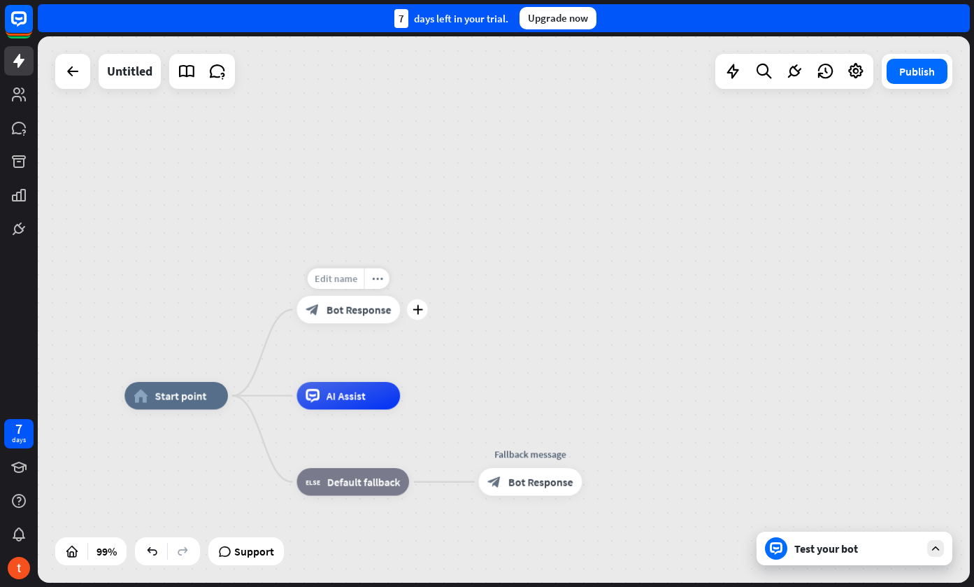
click at [346, 279] on span "Edit name" at bounding box center [336, 278] width 43 height 13
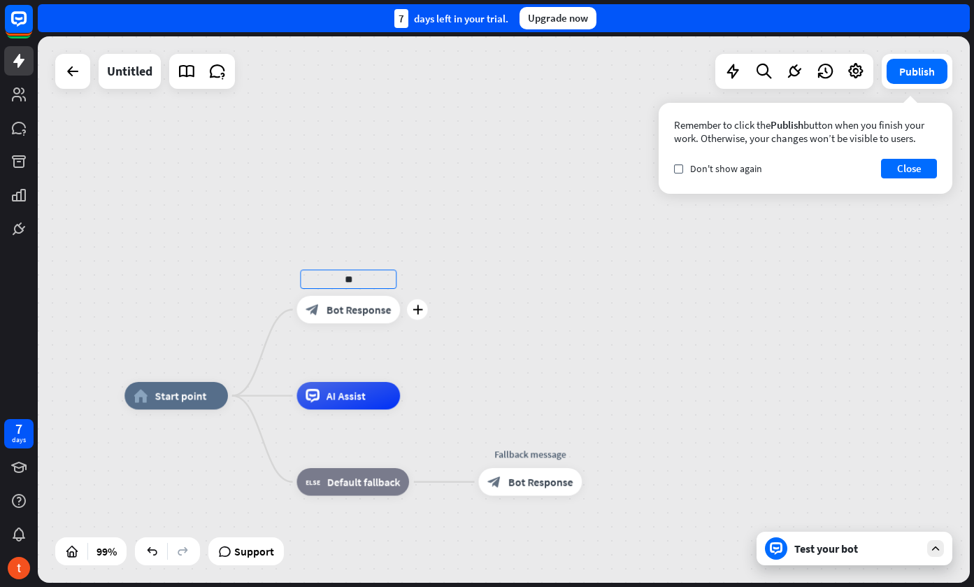
type input "*"
type input "********"
click at [358, 323] on div "Edit name more_horiz plus block_bot_response Bot Response" at bounding box center [349, 309] width 104 height 27
click at [350, 312] on span "Bot Response" at bounding box center [359, 310] width 65 height 14
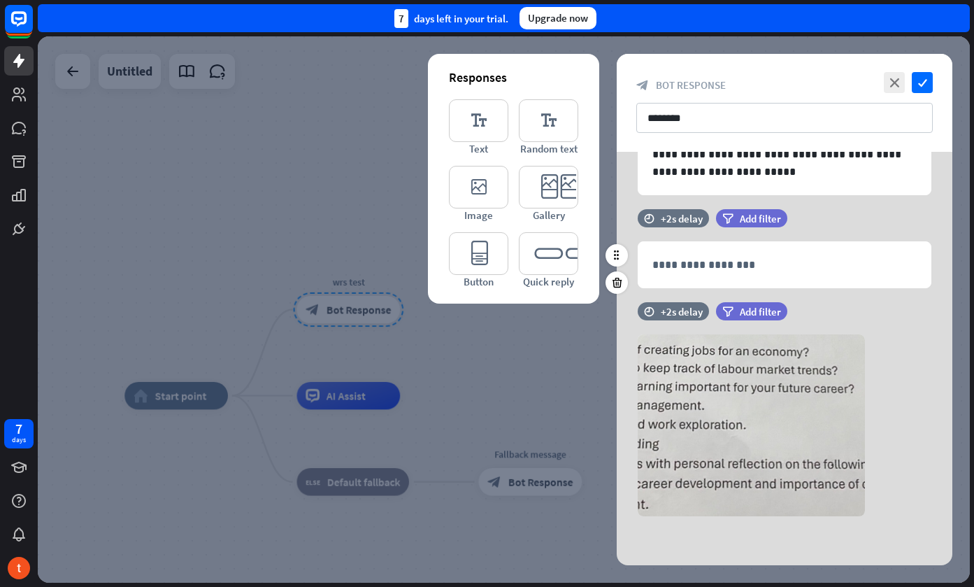
scroll to position [106, 0]
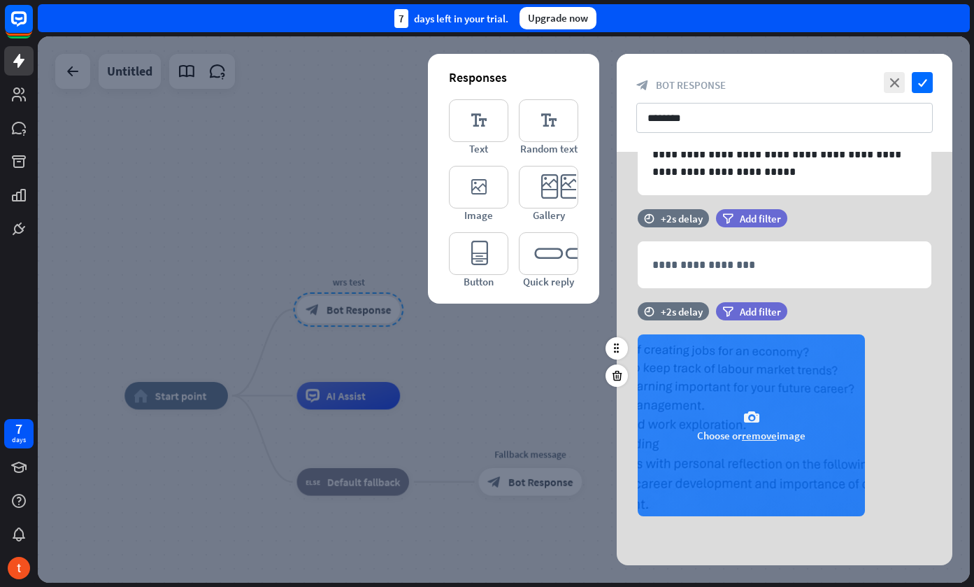
click at [723, 403] on div "camera Choose or remove image" at bounding box center [751, 425] width 227 height 182
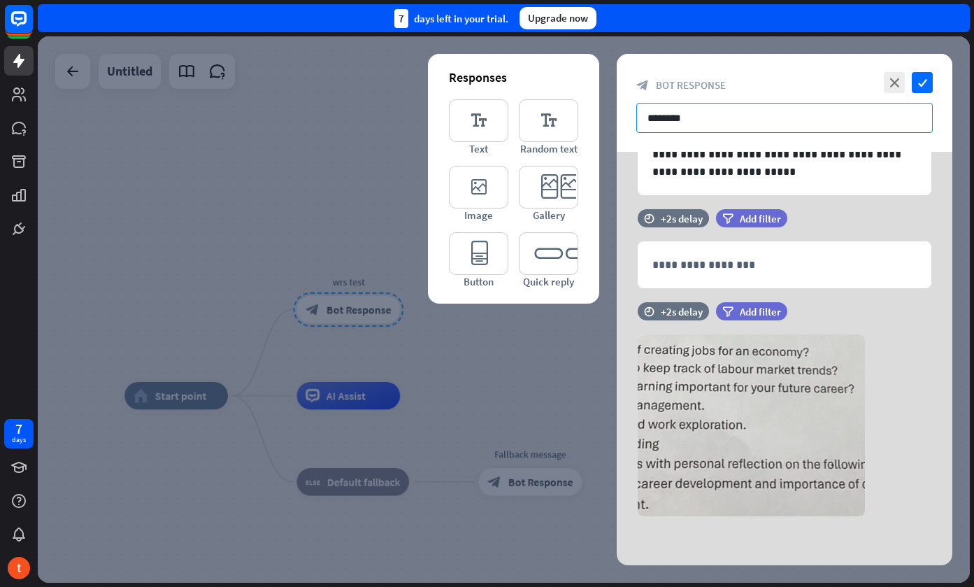
click at [837, 127] on input "********" at bounding box center [785, 118] width 297 height 30
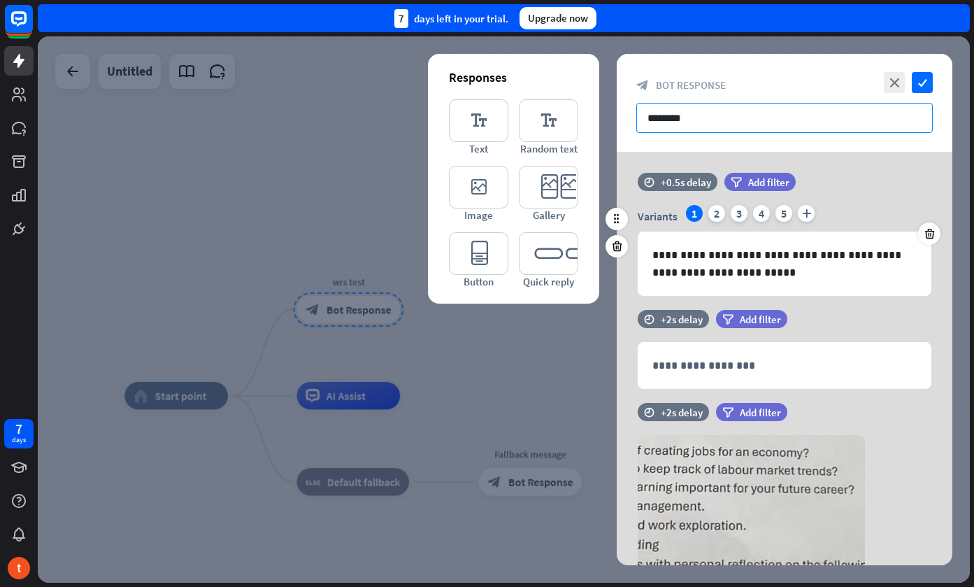
scroll to position [0, 0]
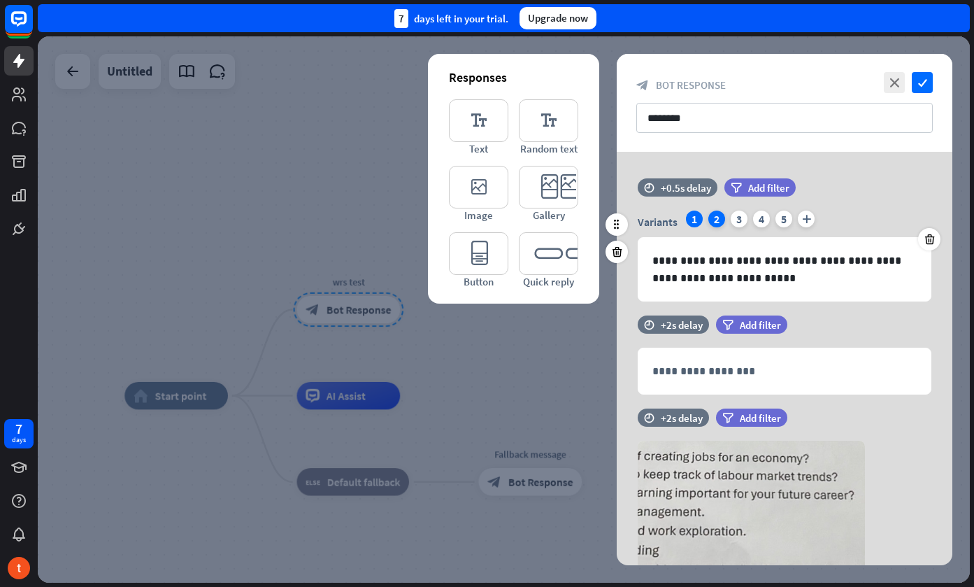
click at [718, 226] on div "2" at bounding box center [717, 219] width 17 height 17
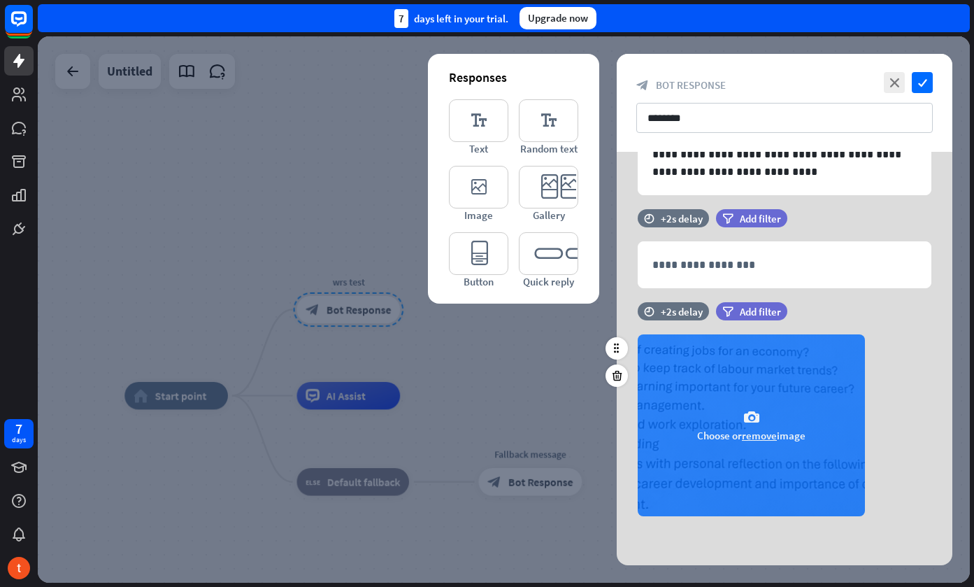
scroll to position [124, 0]
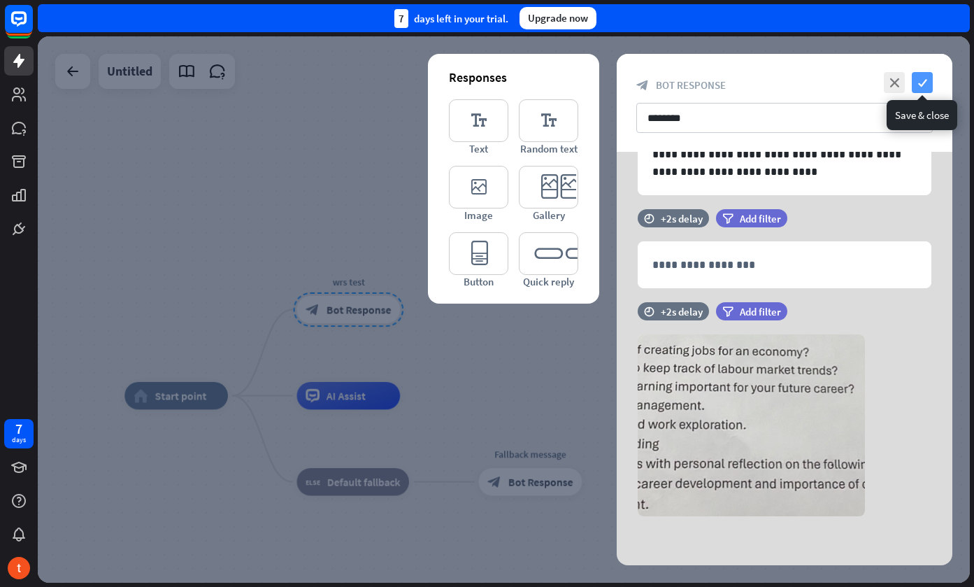
click at [923, 80] on icon "check" at bounding box center [922, 82] width 21 height 21
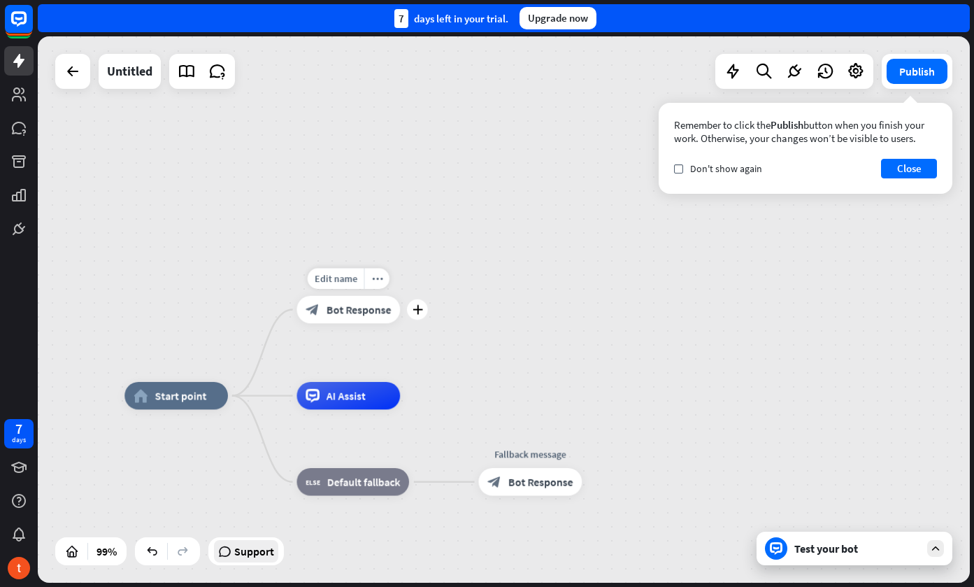
click at [253, 556] on span "Support" at bounding box center [254, 551] width 40 height 22
click at [622, 258] on div "home_2 Start point Edit name more_horiz plus block_bot_response Bot Response AI…" at bounding box center [504, 309] width 932 height 546
click at [359, 404] on div "AI Assist" at bounding box center [349, 395] width 104 height 27
click at [499, 349] on div "home_2 Start point wrs test block_bot_response Bot Response AI Assist block_fal…" at bounding box center [504, 309] width 932 height 546
click at [925, 75] on button "Publish" at bounding box center [917, 71] width 61 height 25
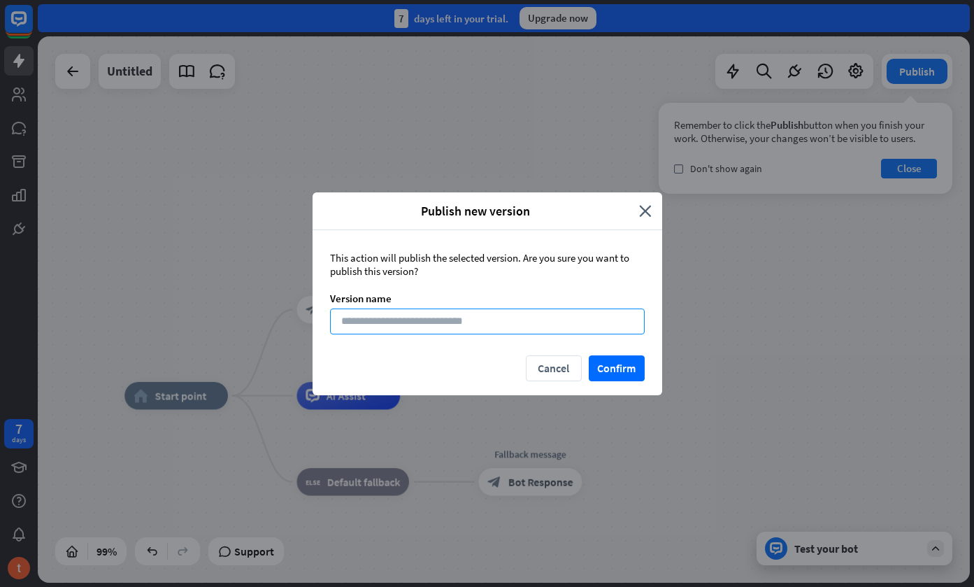
click at [442, 327] on input at bounding box center [487, 321] width 315 height 26
type input "***"
click at [631, 366] on button "Confirm" at bounding box center [617, 368] width 56 height 26
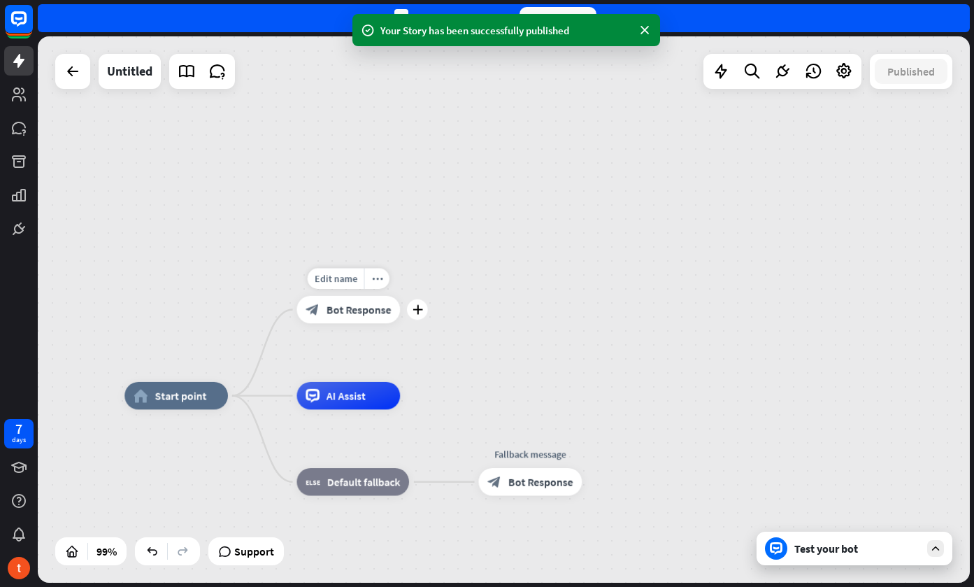
click at [355, 308] on span "Bot Response" at bounding box center [359, 310] width 65 height 14
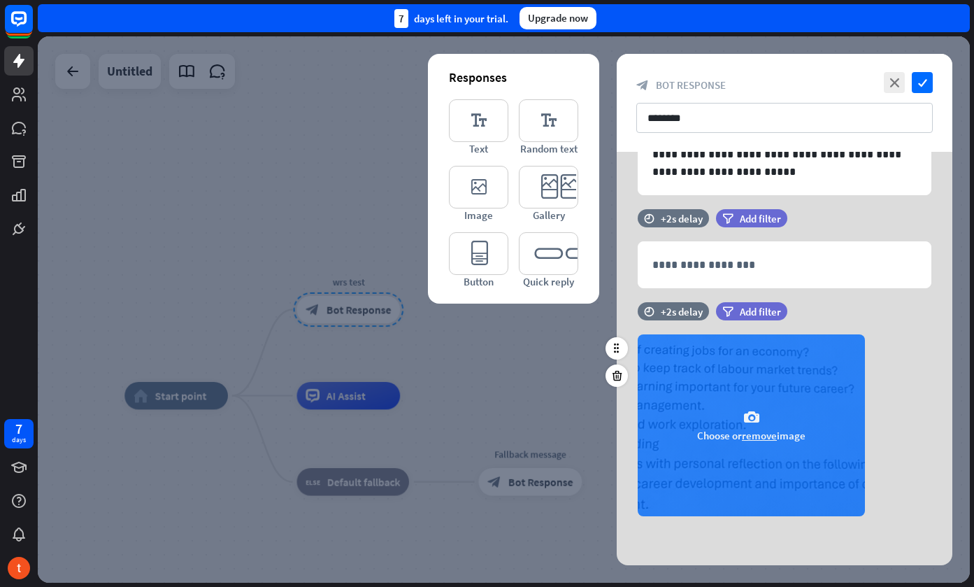
scroll to position [106, 0]
drag, startPoint x: 683, startPoint y: 404, endPoint x: 805, endPoint y: 418, distance: 123.2
click at [805, 418] on div "camera Choose or remove image" at bounding box center [751, 425] width 227 height 182
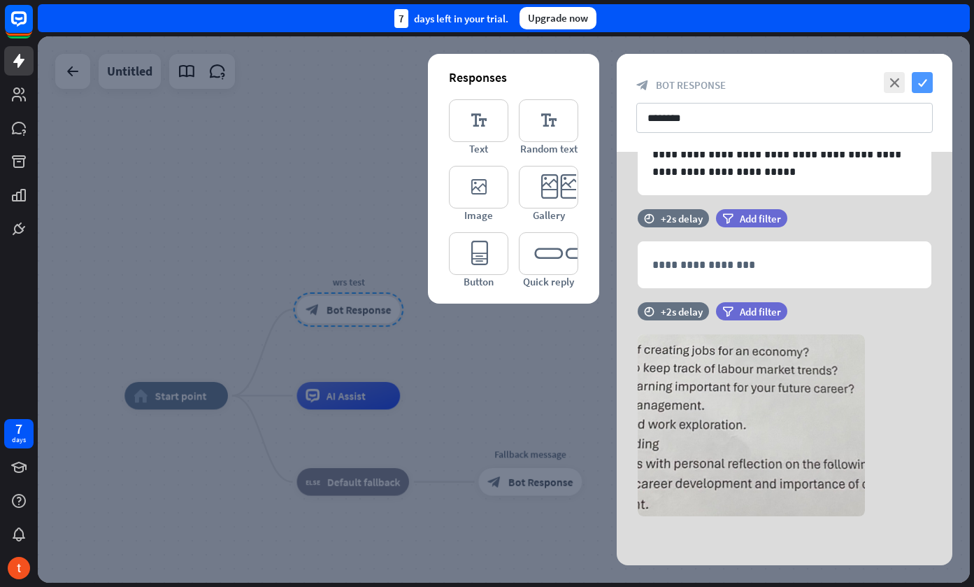
click at [918, 83] on icon "check" at bounding box center [922, 82] width 21 height 21
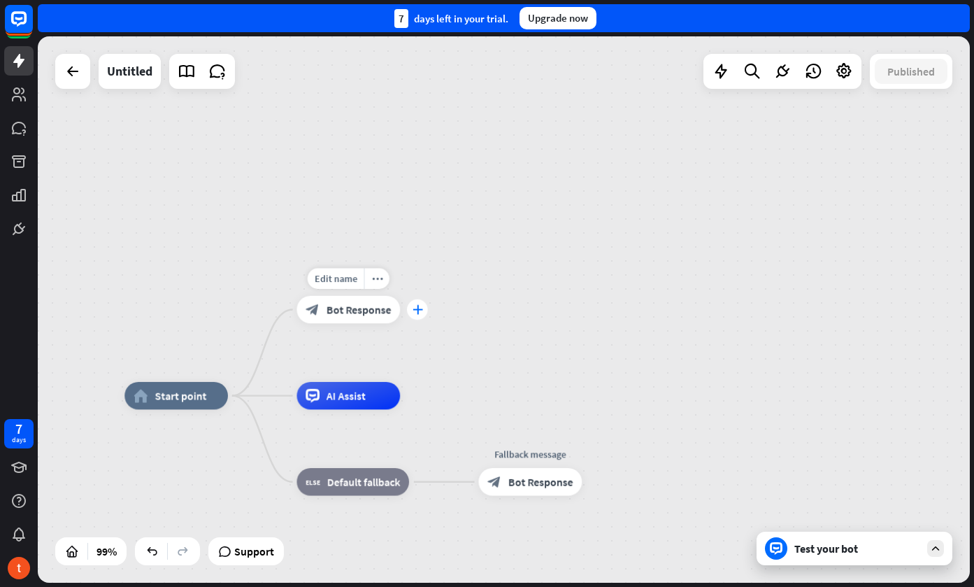
click at [413, 313] on icon "plus" at bounding box center [417, 310] width 10 height 10
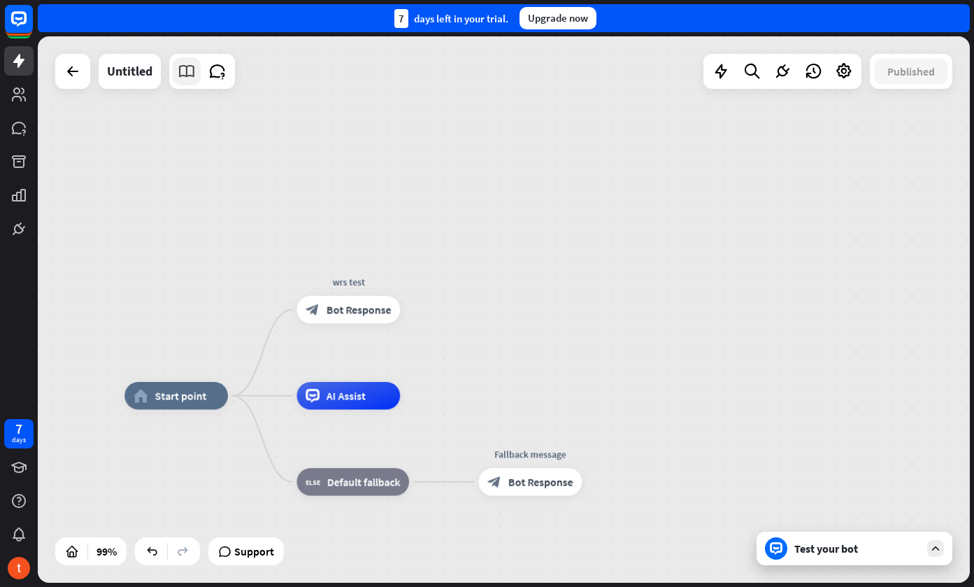
click at [189, 78] on icon at bounding box center [187, 71] width 18 height 18
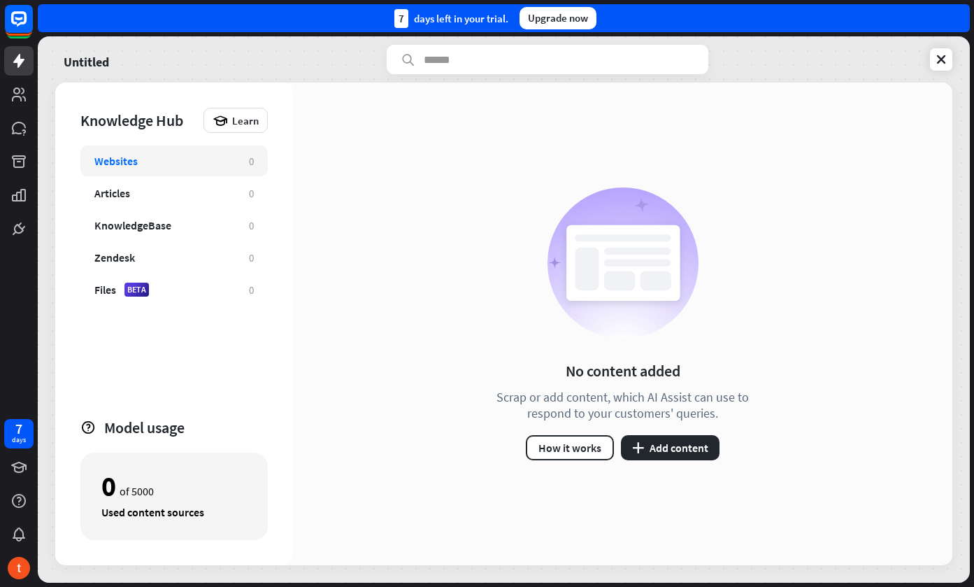
click at [159, 162] on div "Websites" at bounding box center [164, 161] width 141 height 14
click at [152, 185] on div "Articles 0" at bounding box center [173, 193] width 187 height 31
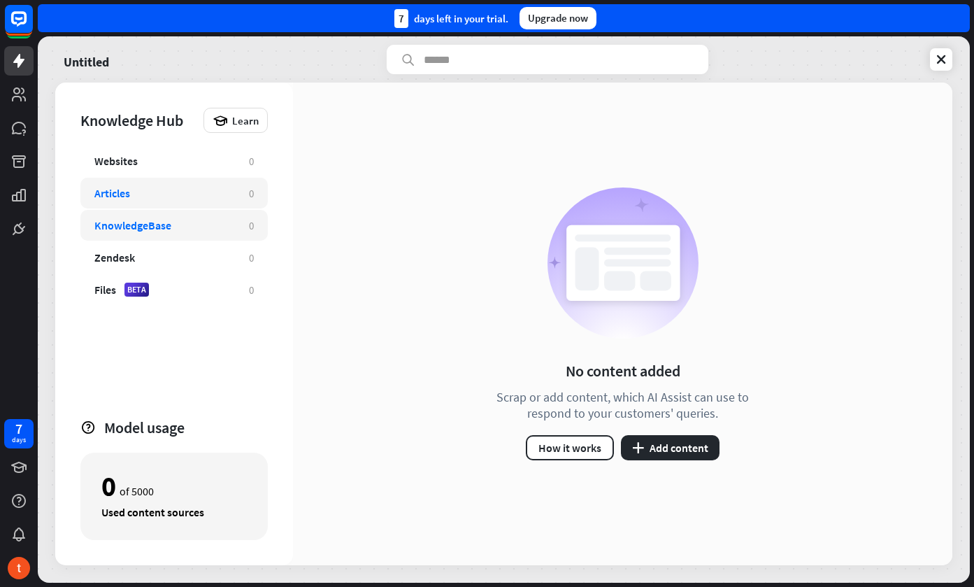
click at [148, 222] on div "KnowledgeBase" at bounding box center [132, 225] width 77 height 14
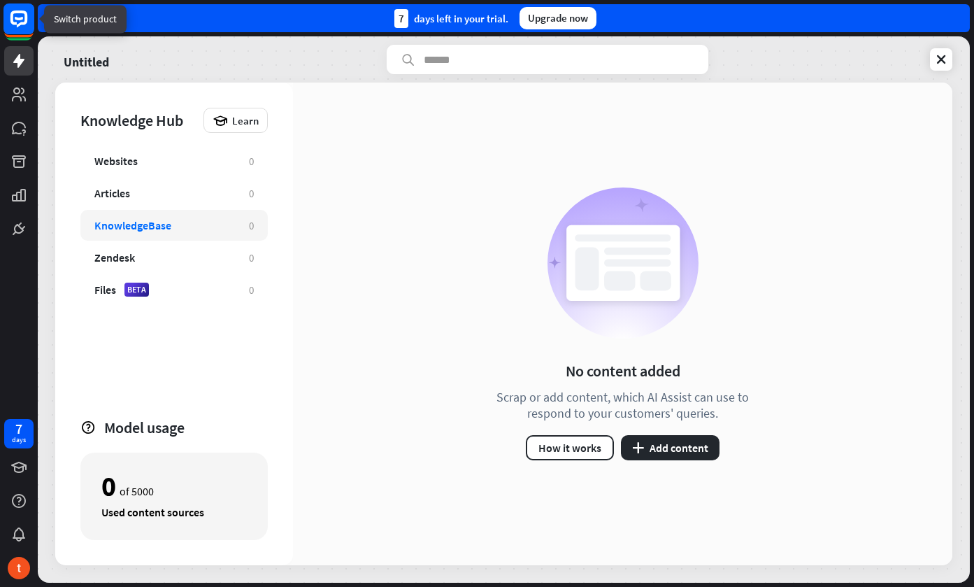
click at [12, 16] on icon at bounding box center [18, 18] width 17 height 17
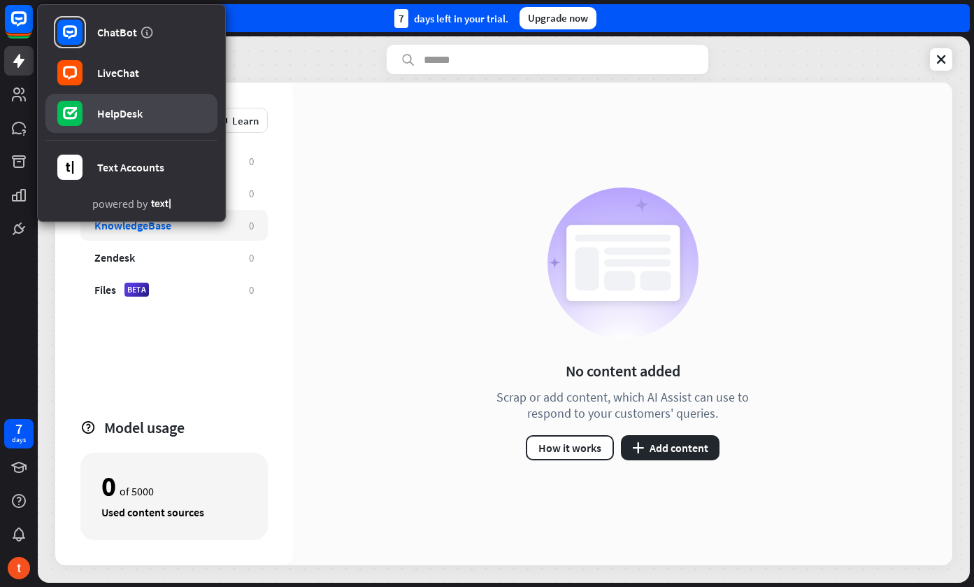
click at [116, 124] on link "HelpDesk" at bounding box center [131, 113] width 172 height 39
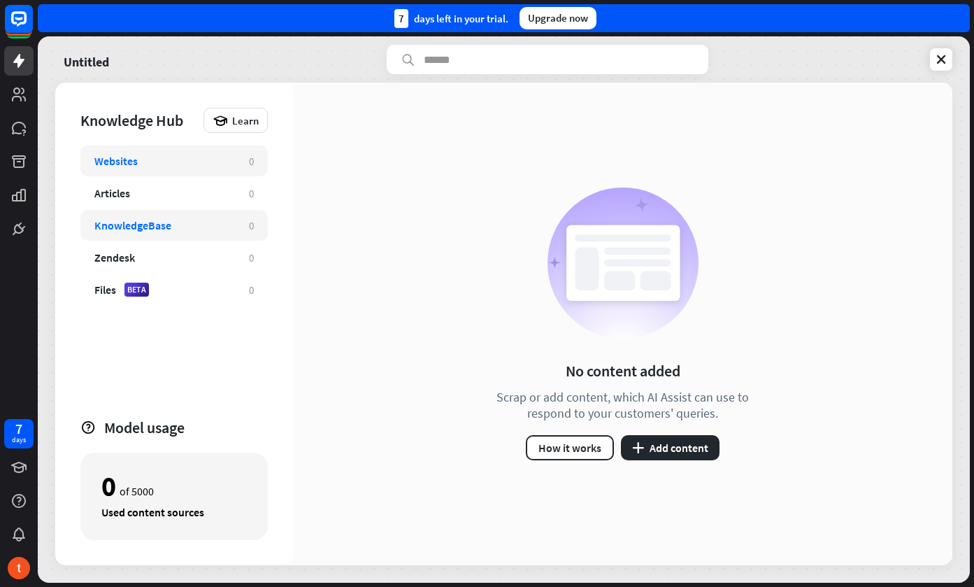
click at [182, 167] on div "Websites" at bounding box center [164, 161] width 141 height 14
click at [23, 20] on rect at bounding box center [18, 18] width 31 height 31
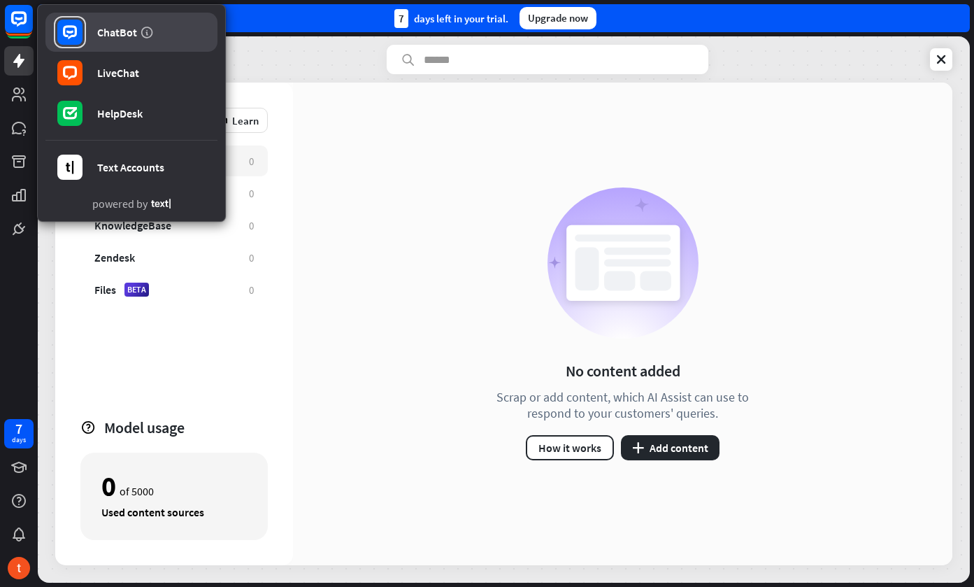
click at [113, 36] on div "ChatBot" at bounding box center [117, 32] width 40 height 14
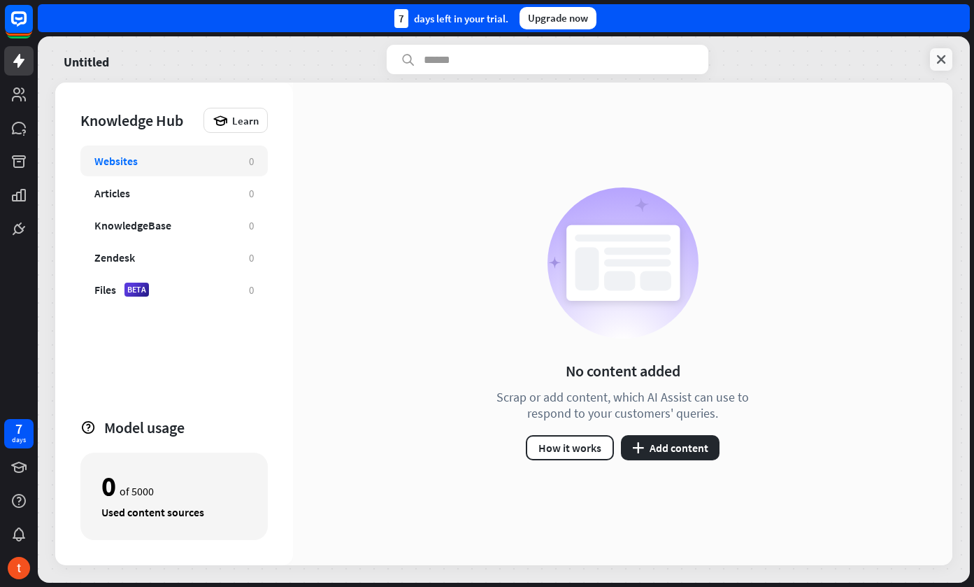
click at [946, 58] on icon at bounding box center [942, 59] width 14 height 14
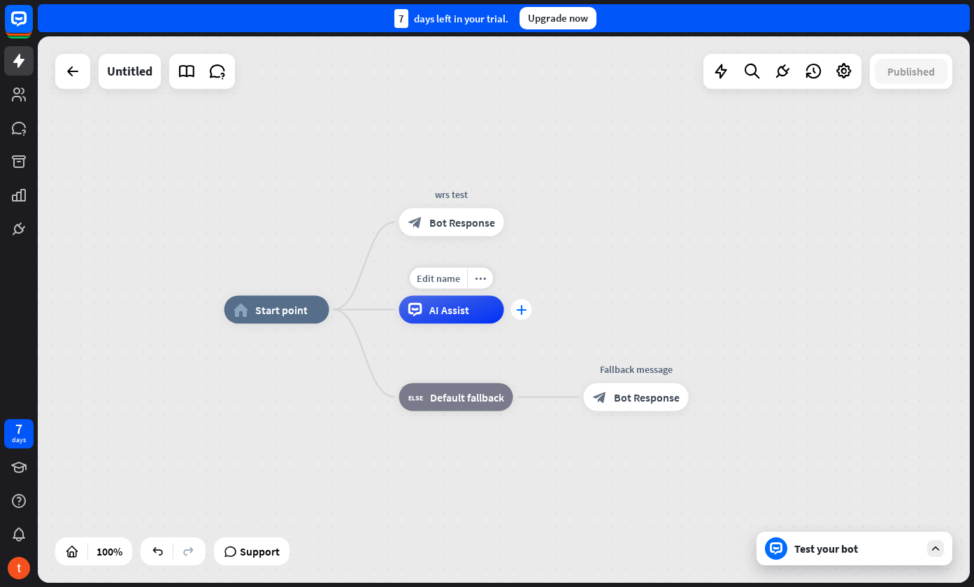
click at [530, 309] on div "plus" at bounding box center [521, 309] width 21 height 21
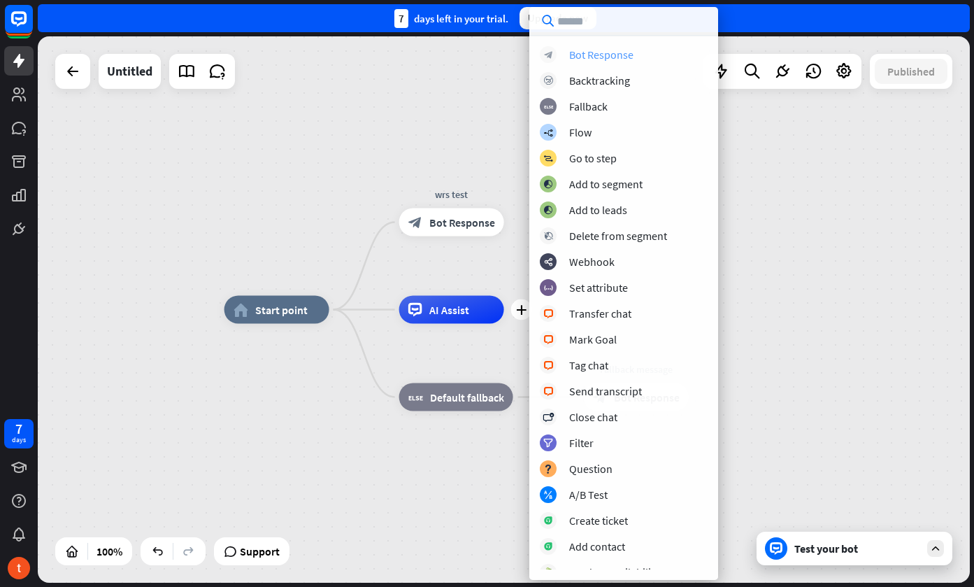
click at [617, 62] on div "block_bot_response Bot Response" at bounding box center [624, 54] width 168 height 17
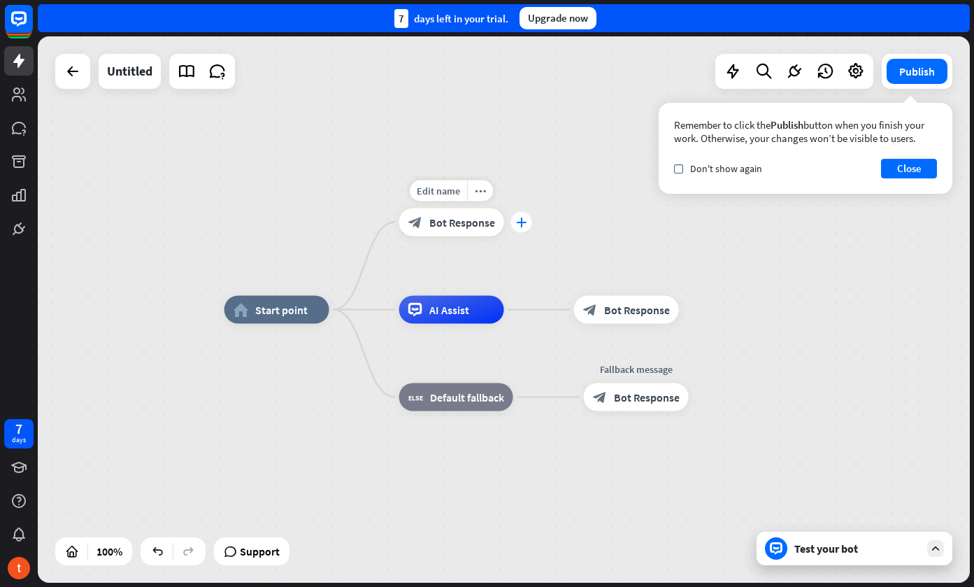
click at [519, 225] on icon "plus" at bounding box center [521, 223] width 10 height 10
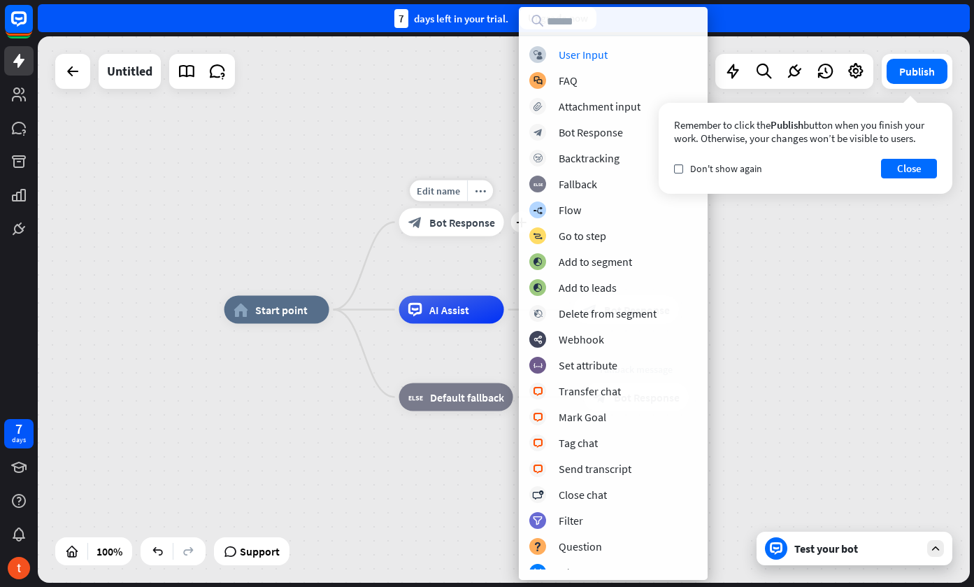
click at [481, 236] on div "Edit name more_horiz plus wrs test block_bot_response Bot Response" at bounding box center [451, 222] width 105 height 28
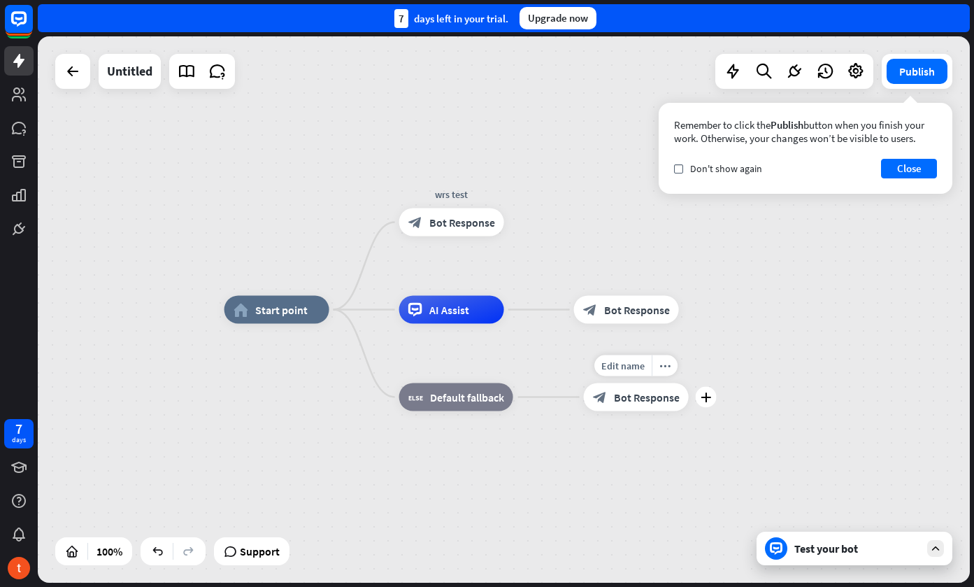
click at [623, 397] on span "Bot Response" at bounding box center [647, 397] width 66 height 14
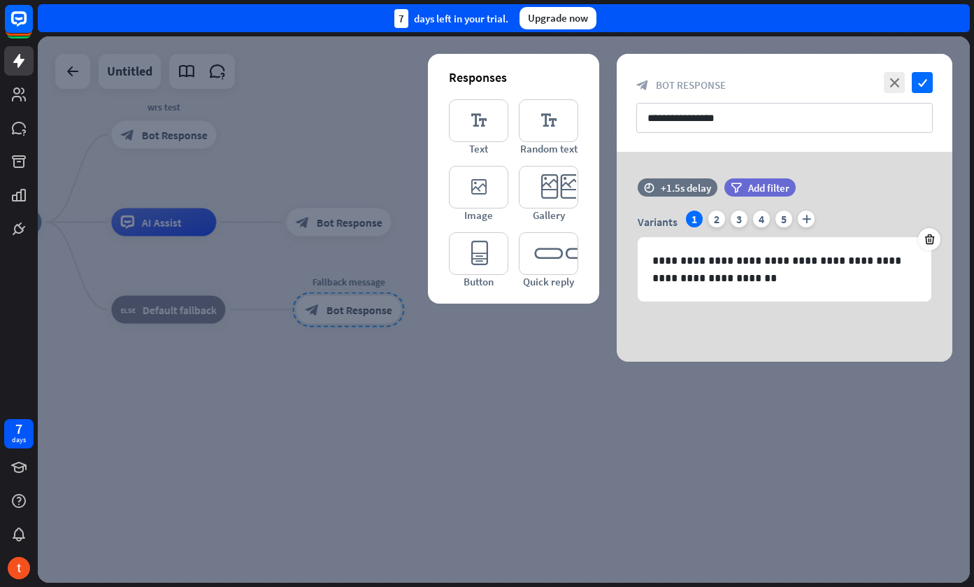
click at [623, 397] on div at bounding box center [504, 309] width 932 height 546
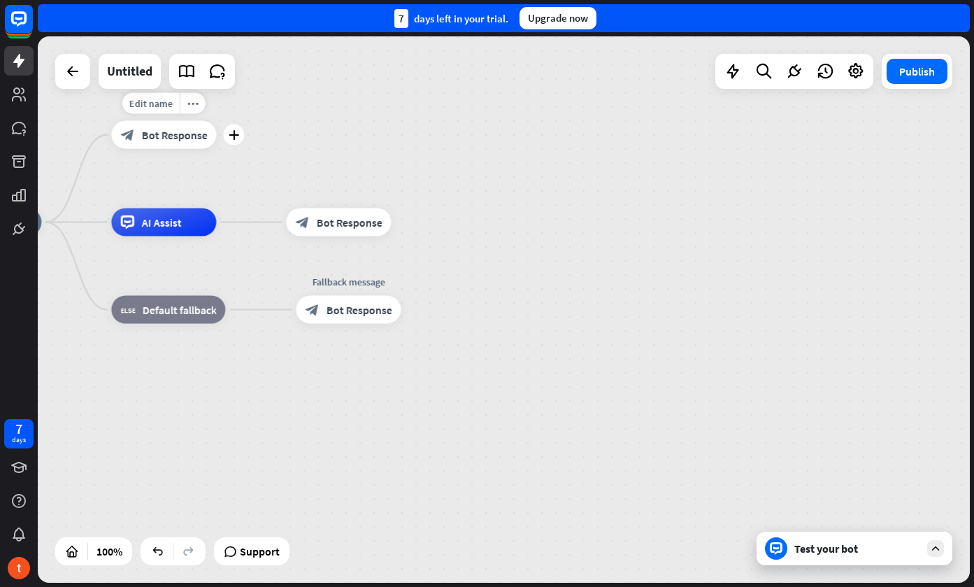
click at [184, 141] on span "Bot Response" at bounding box center [174, 135] width 66 height 14
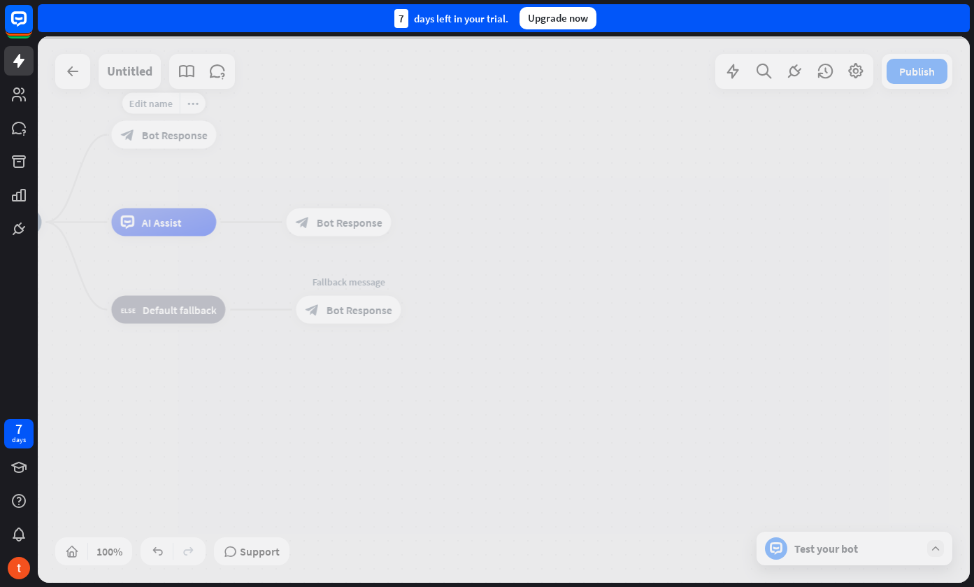
click at [184, 141] on div at bounding box center [504, 309] width 932 height 546
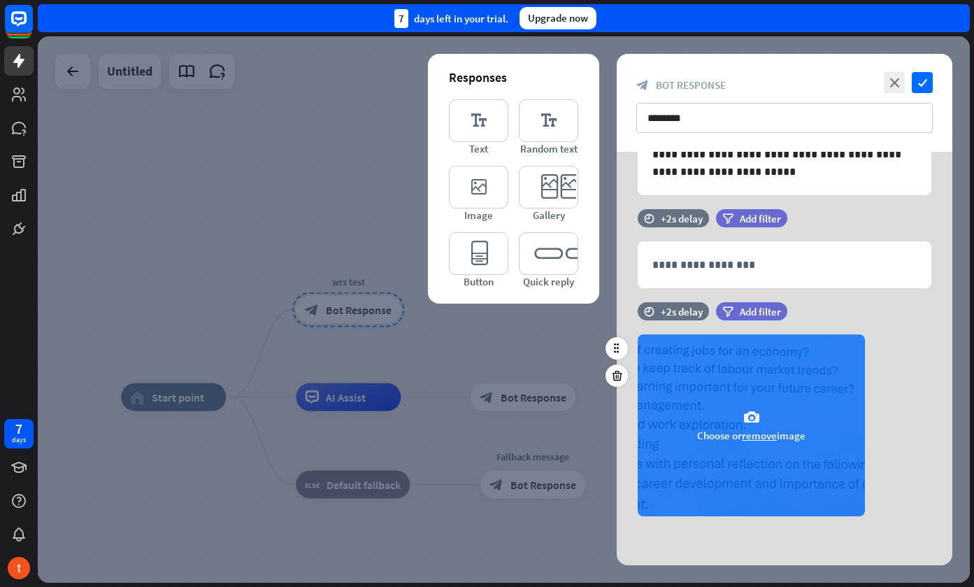
scroll to position [106, 0]
drag, startPoint x: 750, startPoint y: 416, endPoint x: 819, endPoint y: 411, distance: 69.4
click at [819, 411] on div "camera Choose or remove image" at bounding box center [751, 425] width 227 height 182
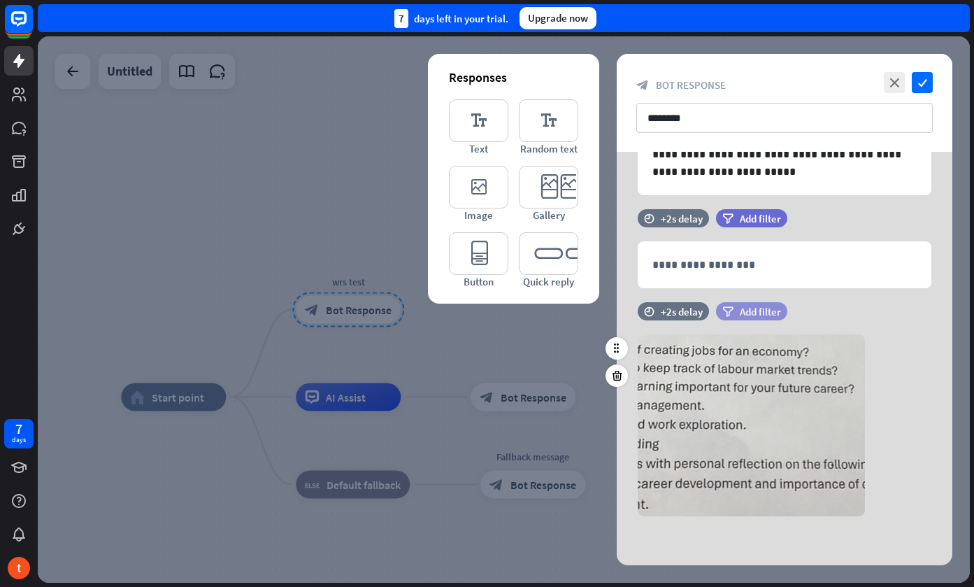
click at [753, 308] on span "Add filter" at bounding box center [760, 311] width 41 height 13
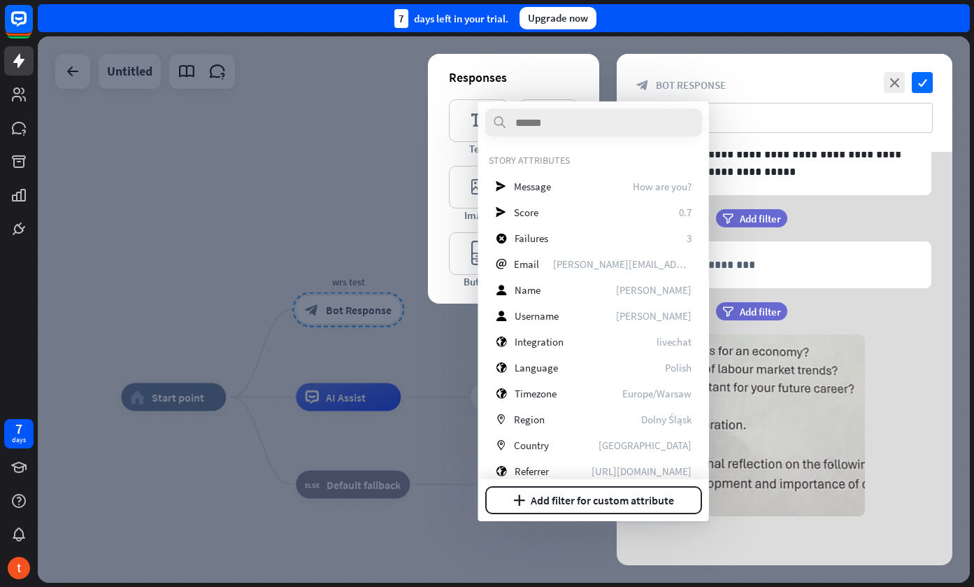
click at [858, 307] on div "time +2s delay filter Add filter" at bounding box center [785, 318] width 336 height 32
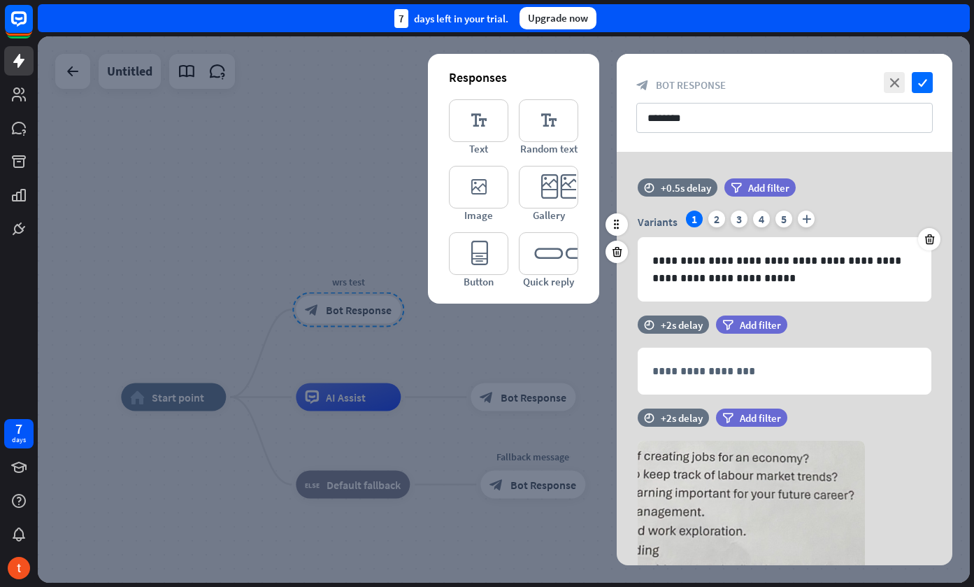
scroll to position [0, 0]
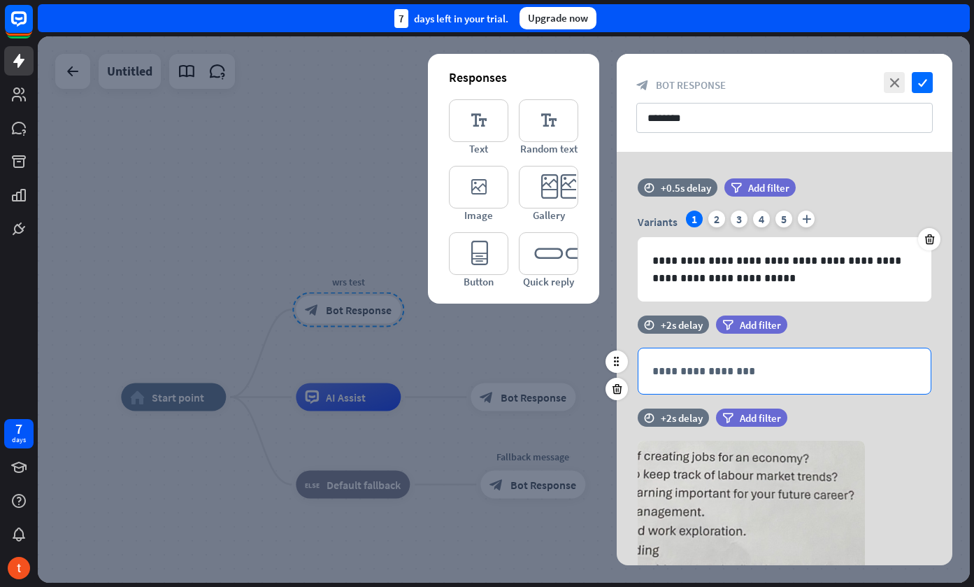
click at [800, 378] on p "**********" at bounding box center [785, 370] width 264 height 17
click at [880, 398] on icon at bounding box center [876, 396] width 14 height 14
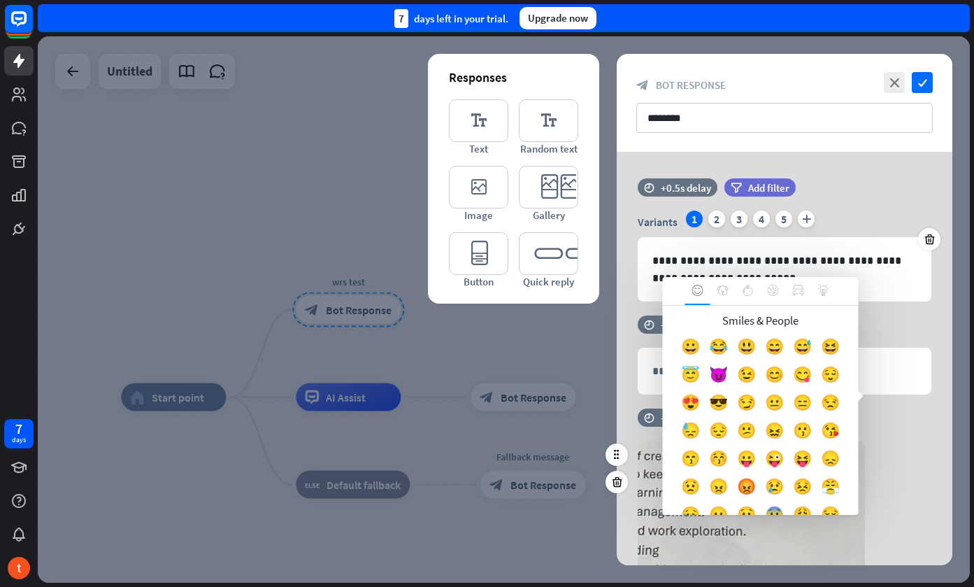
click at [893, 432] on div "time +2s delay filter Add filter" at bounding box center [785, 424] width 336 height 32
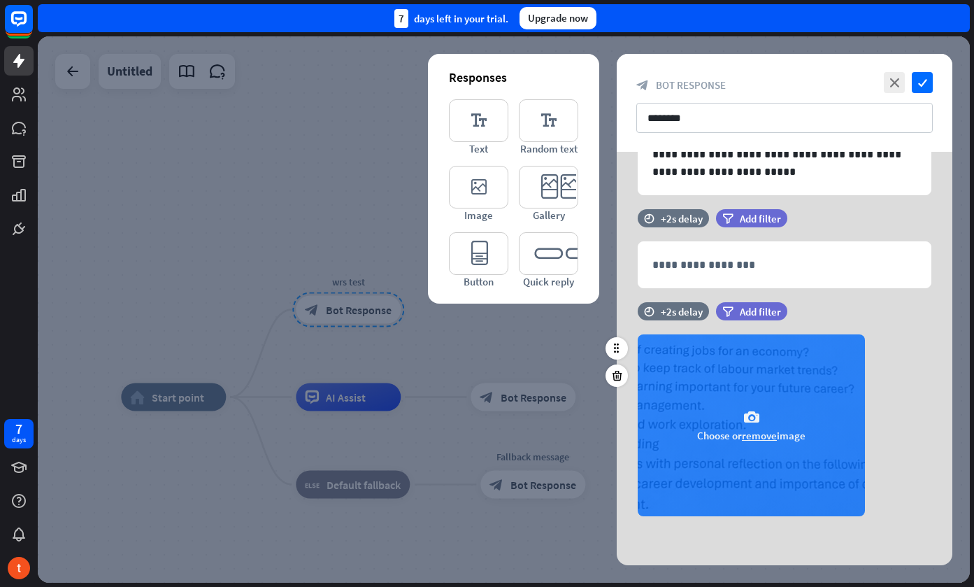
scroll to position [106, 0]
click at [742, 436] on span "Choose or remove image" at bounding box center [751, 435] width 108 height 13
